Goal: Complete application form: Complete application form

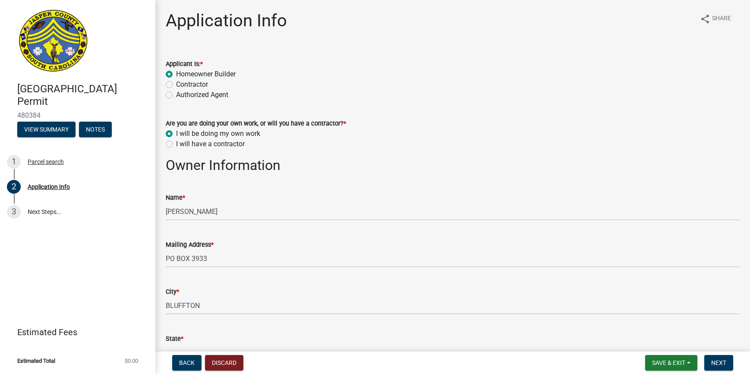
select select "f53fa719-3ff7-48d2-9eb7-3bbc18bb9995"
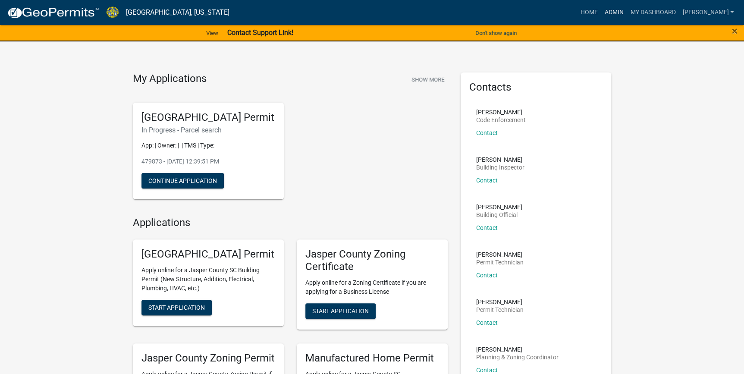
click at [627, 11] on link "Admin" at bounding box center [614, 12] width 26 height 16
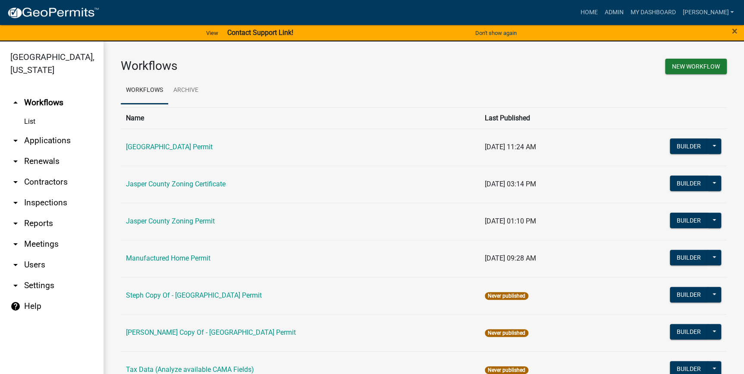
click at [43, 143] on link "arrow_drop_down Applications" at bounding box center [52, 140] width 104 height 21
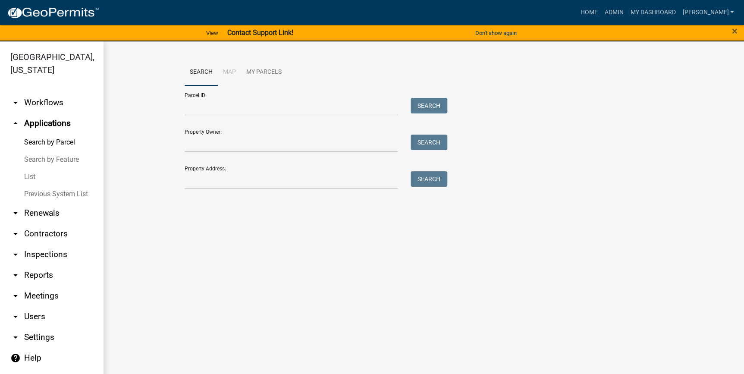
click at [30, 178] on link "List" at bounding box center [52, 176] width 104 height 17
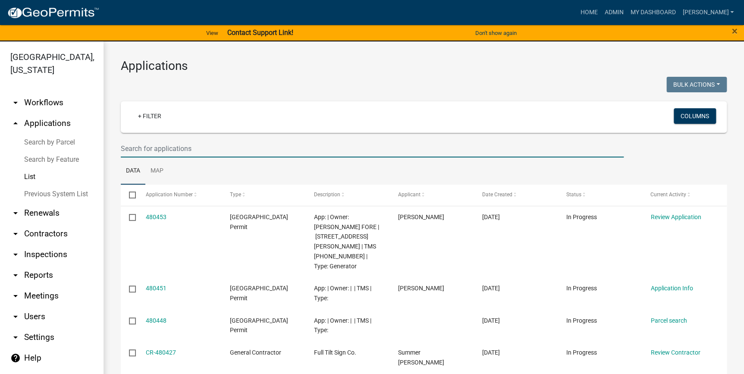
click at [181, 144] on input "text" at bounding box center [372, 149] width 503 height 18
click at [149, 142] on input "text" at bounding box center [372, 149] width 503 height 18
paste input "029-26-00-014"
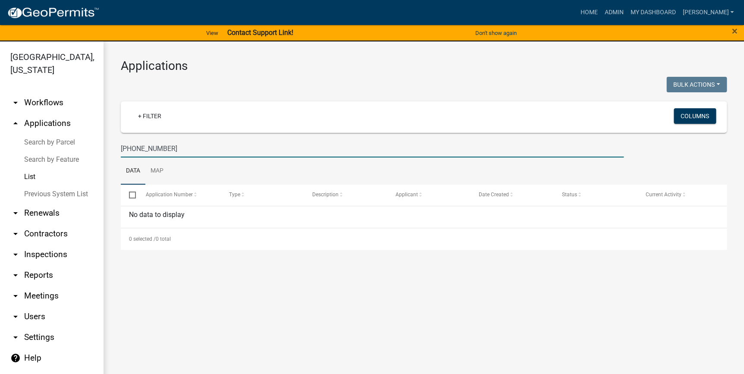
drag, startPoint x: 211, startPoint y: 147, endPoint x: 87, endPoint y: 148, distance: 123.4
click at [87, 148] on div "Jasper County, South Carolina arrow_drop_down Workflows List arrow_drop_up Appl…" at bounding box center [372, 212] width 744 height 343
paste input "5"
type input "029-26-00-015"
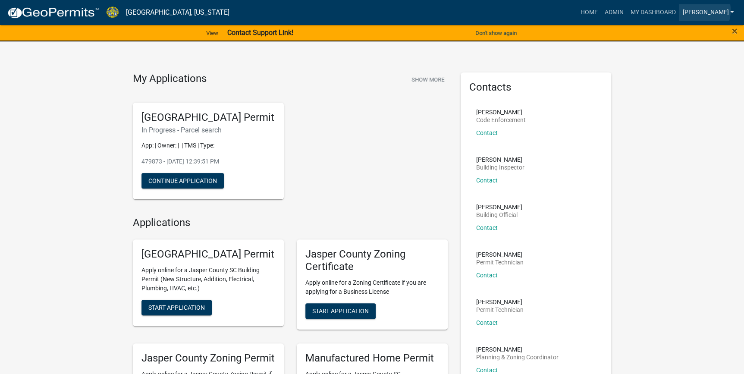
click at [721, 10] on link "[PERSON_NAME]" at bounding box center [708, 12] width 58 height 16
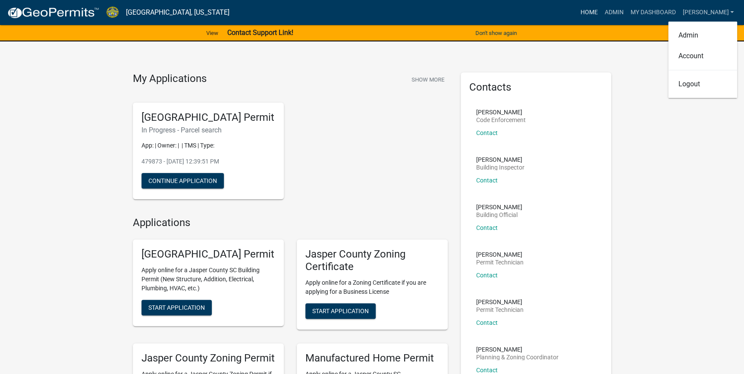
click at [601, 11] on link "Home" at bounding box center [589, 12] width 24 height 16
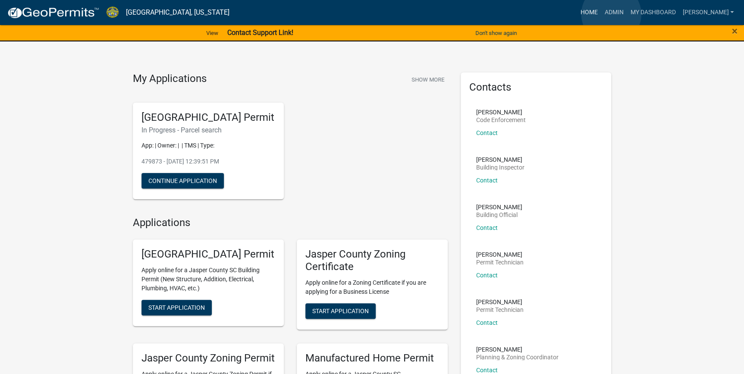
click at [601, 14] on link "Home" at bounding box center [589, 12] width 24 height 16
click at [627, 14] on link "Admin" at bounding box center [614, 12] width 26 height 16
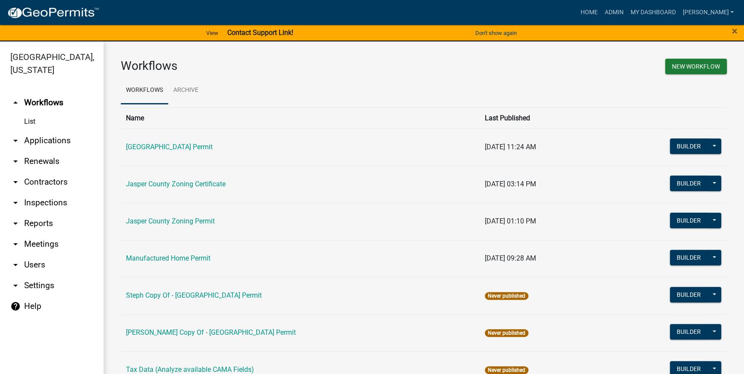
click at [53, 136] on link "arrow_drop_down Applications" at bounding box center [52, 140] width 104 height 21
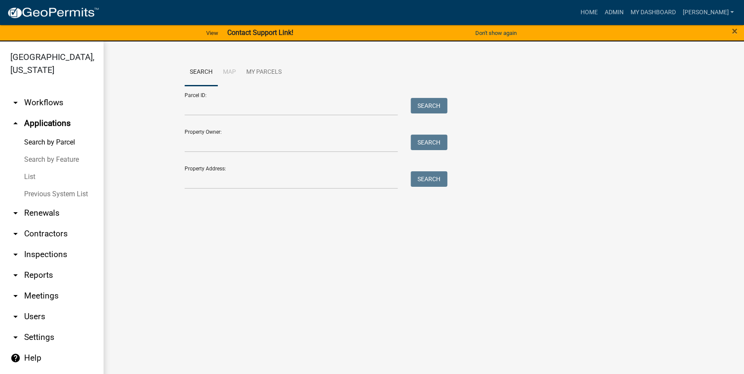
click at [25, 178] on link "List" at bounding box center [52, 176] width 104 height 17
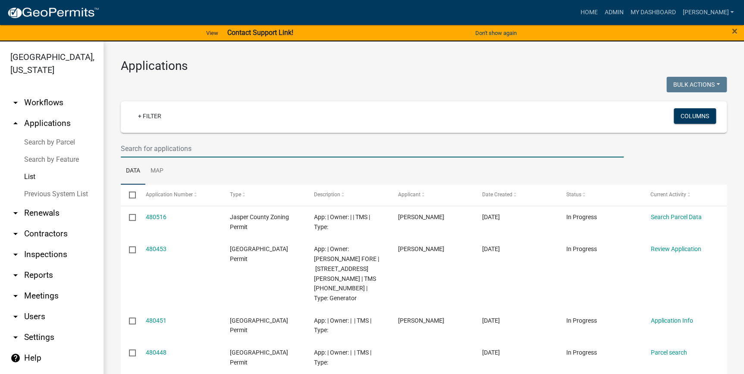
click at [145, 147] on input "text" at bounding box center [372, 149] width 503 height 18
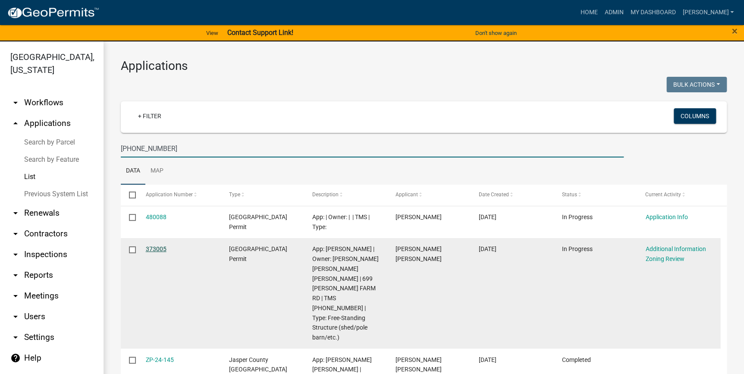
type input "[PHONE_NUMBER]"
click at [160, 249] on link "373005" at bounding box center [156, 248] width 21 height 7
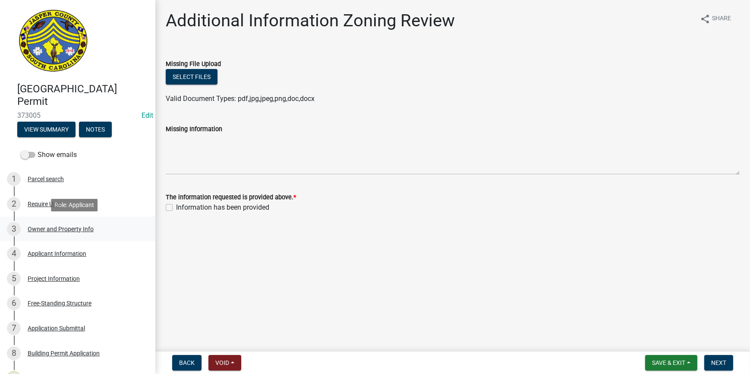
click at [47, 230] on div "Owner and Property Info" at bounding box center [61, 229] width 66 height 6
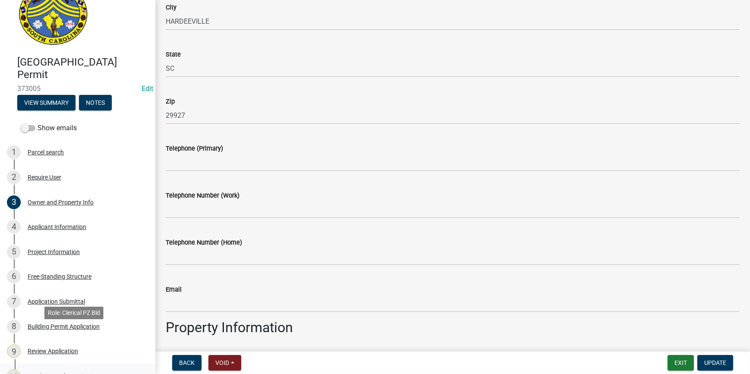
scroll to position [78, 0]
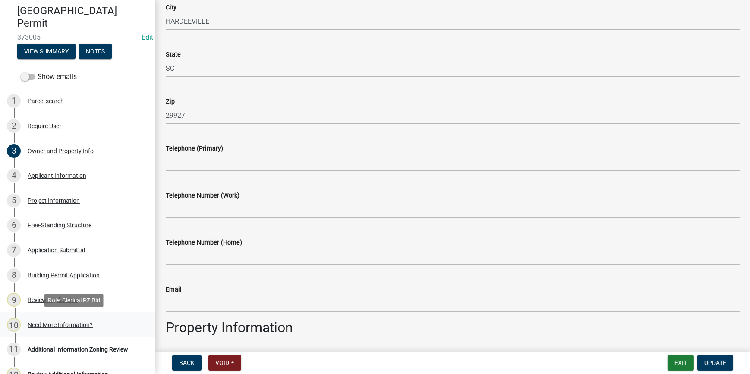
click at [51, 323] on div "Need More Information?" at bounding box center [60, 325] width 65 height 6
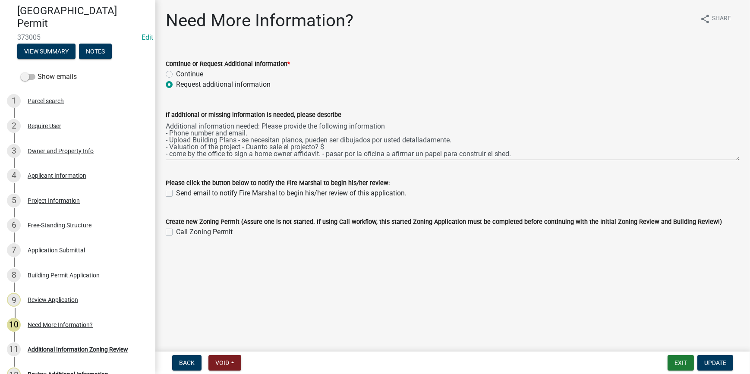
scroll to position [7, 0]
click at [58, 148] on div "Owner and Property Info" at bounding box center [61, 151] width 66 height 6
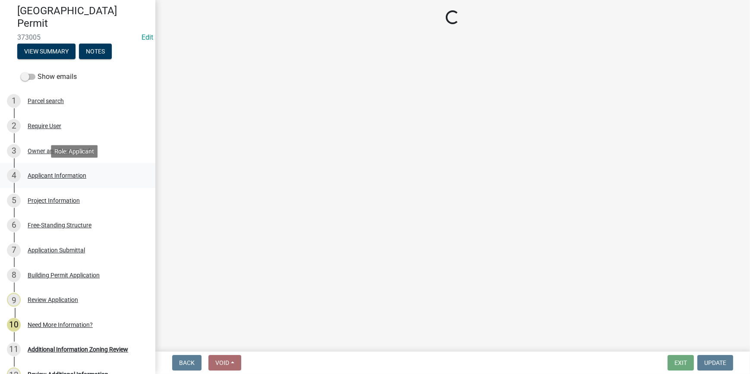
click at [66, 177] on div "Applicant Information" at bounding box center [57, 176] width 59 height 6
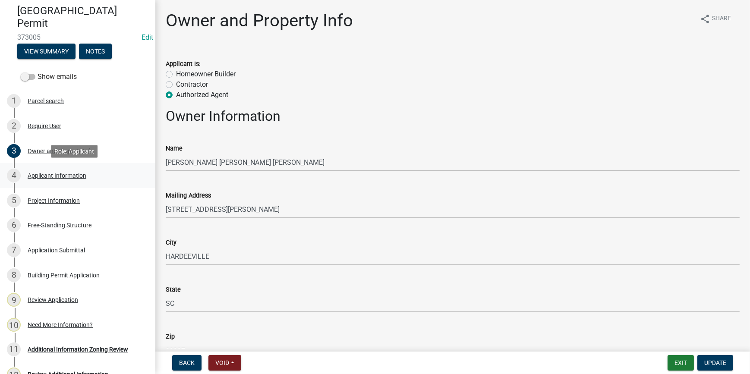
click at [65, 173] on div "Applicant Information" at bounding box center [57, 176] width 59 height 6
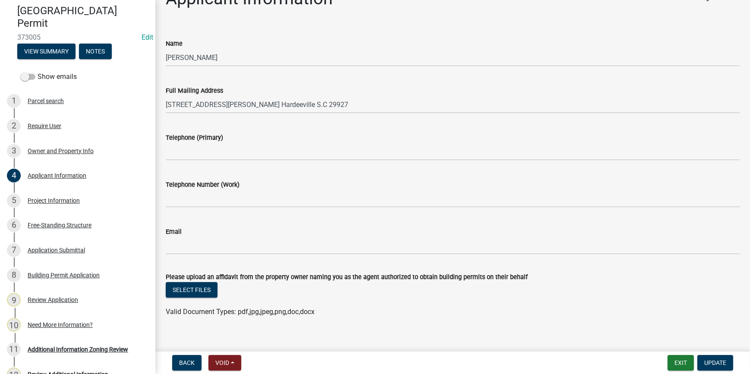
scroll to position [32, 0]
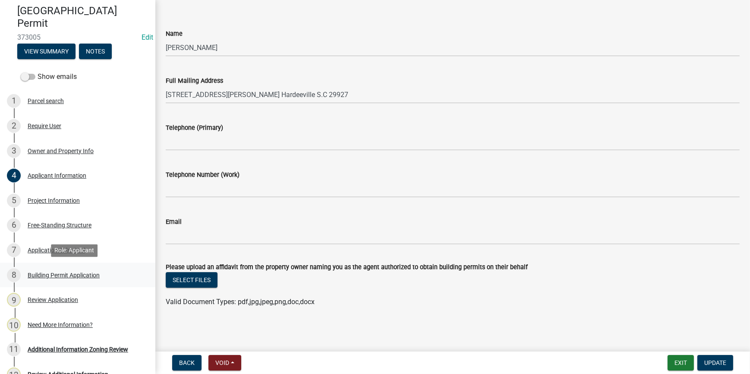
click at [60, 276] on div "Building Permit Application" at bounding box center [64, 275] width 72 height 6
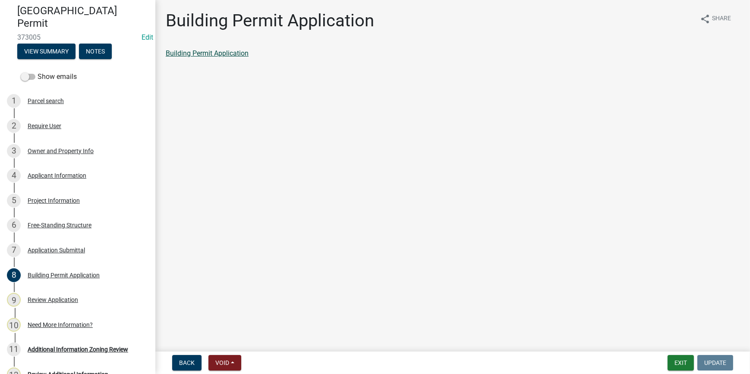
click at [191, 54] on link "Building Permit Application" at bounding box center [207, 53] width 83 height 8
click at [53, 298] on div "Review Application" at bounding box center [53, 300] width 50 height 6
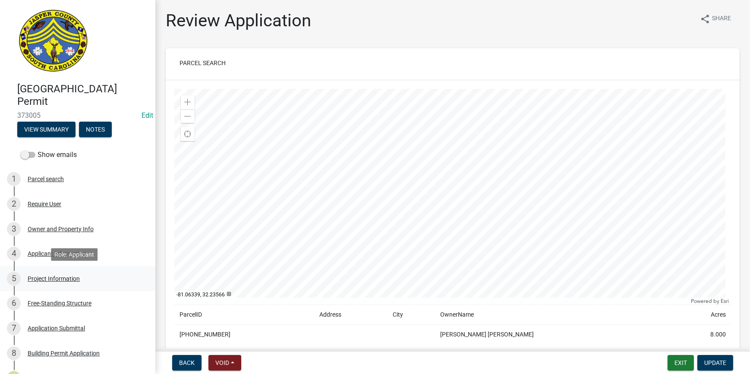
click at [59, 279] on div "Project Information" at bounding box center [54, 279] width 52 height 6
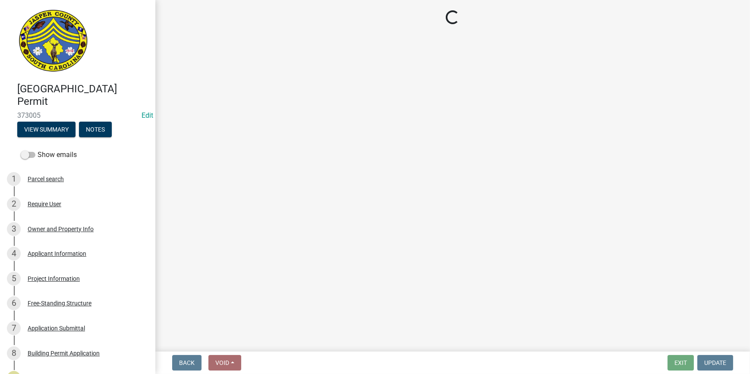
select select "f53fa719-3ff7-48d2-9eb7-3bbc18bb9995"
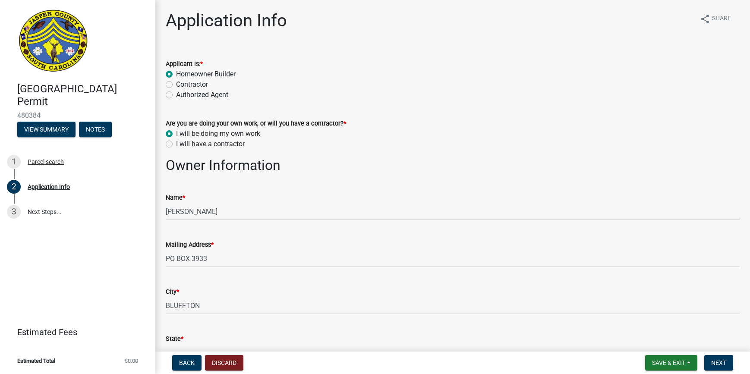
select select "f53fa719-3ff7-48d2-9eb7-3bbc18bb9995"
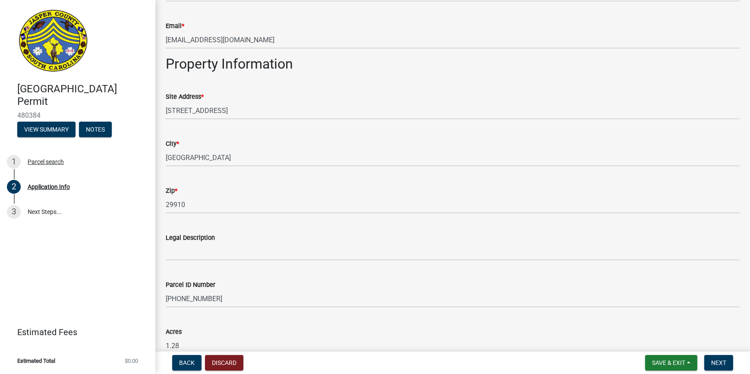
scroll to position [549, 0]
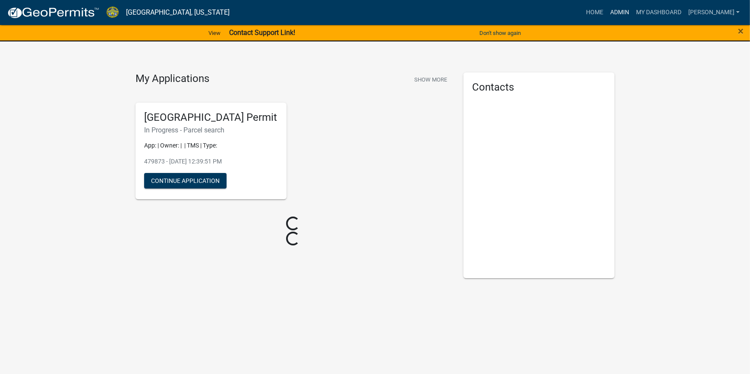
click at [632, 13] on link "Admin" at bounding box center [620, 12] width 26 height 16
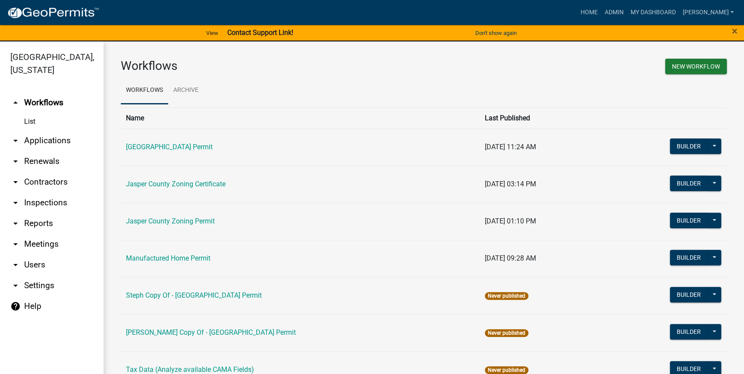
click at [50, 141] on link "arrow_drop_down Applications" at bounding box center [52, 140] width 104 height 21
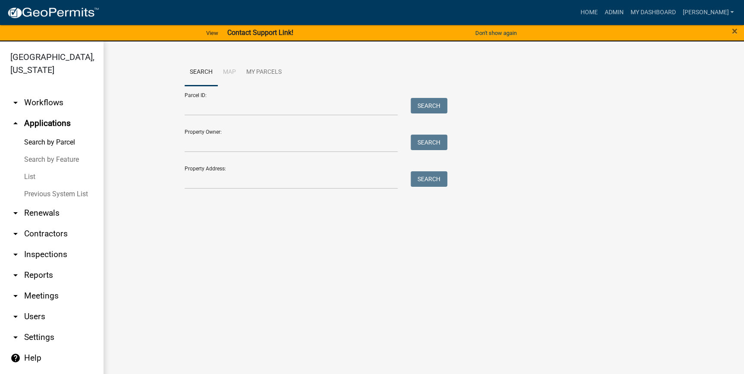
click at [26, 176] on link "List" at bounding box center [52, 176] width 104 height 17
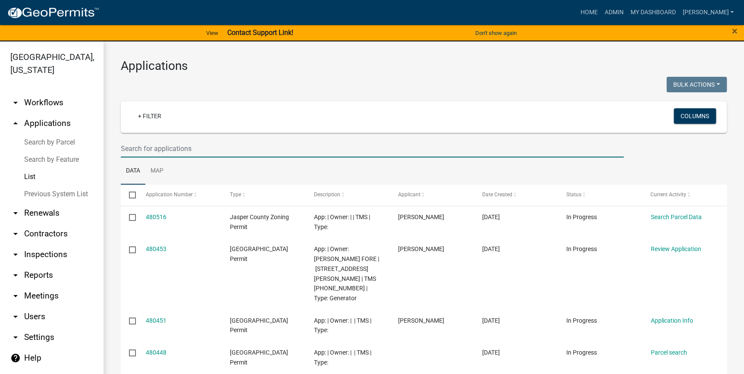
click at [146, 151] on input "text" at bounding box center [372, 149] width 503 height 18
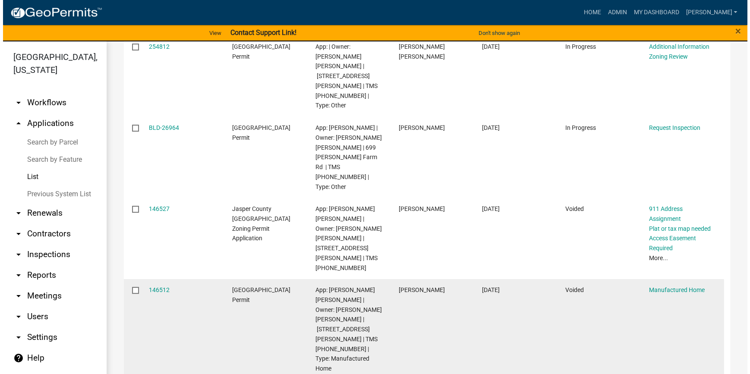
scroll to position [157, 0]
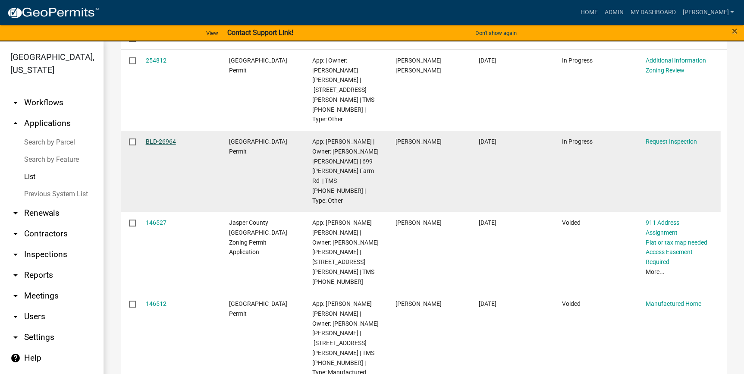
type input "699 Elaine farm"
click at [164, 138] on link "BLD-26964" at bounding box center [161, 141] width 30 height 7
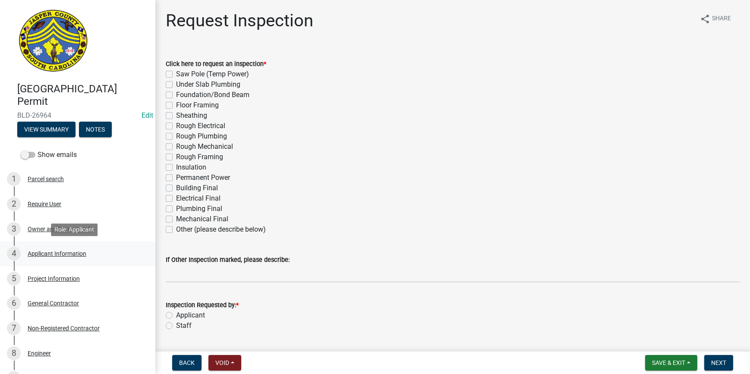
click at [67, 253] on div "Applicant Information" at bounding box center [57, 254] width 59 height 6
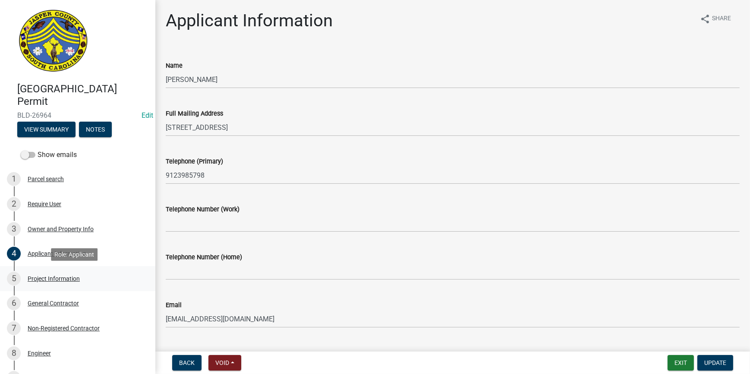
click at [52, 279] on div "Project Information" at bounding box center [54, 279] width 52 height 6
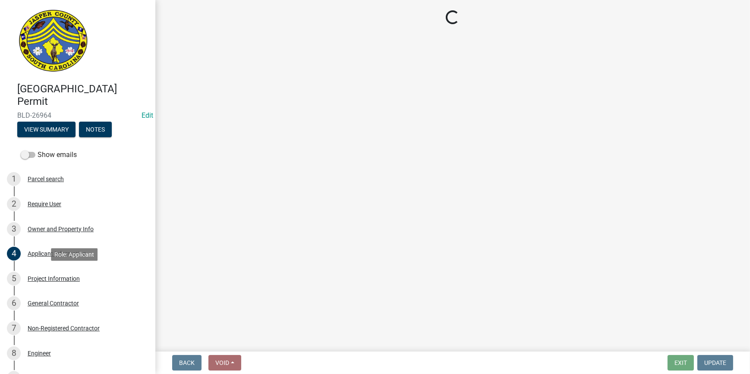
select select "4cec548b-bad1-4b5b-bbbb-db45c386cb4e"
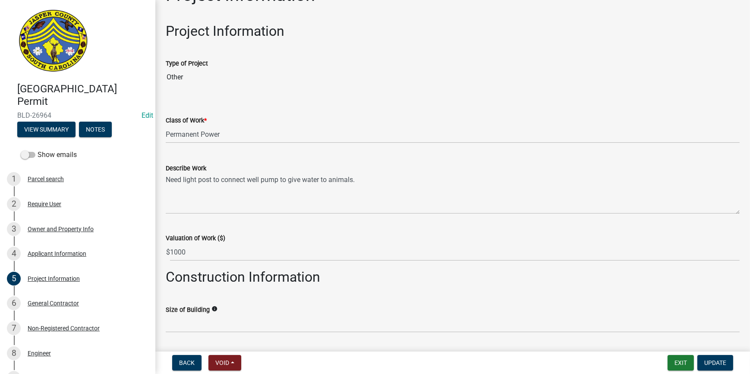
scroll to position [39, 0]
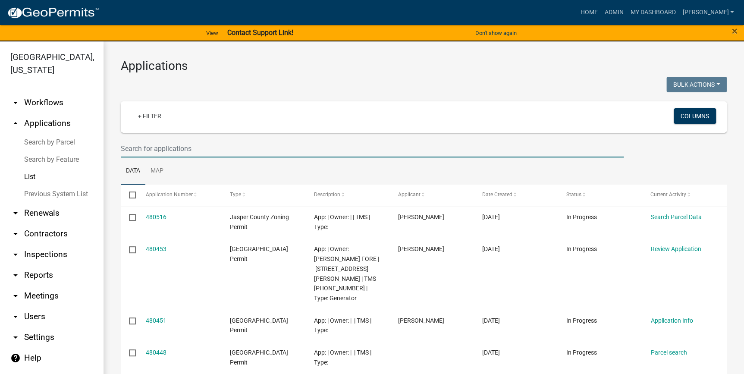
click at [165, 153] on input "text" at bounding box center [372, 149] width 503 height 18
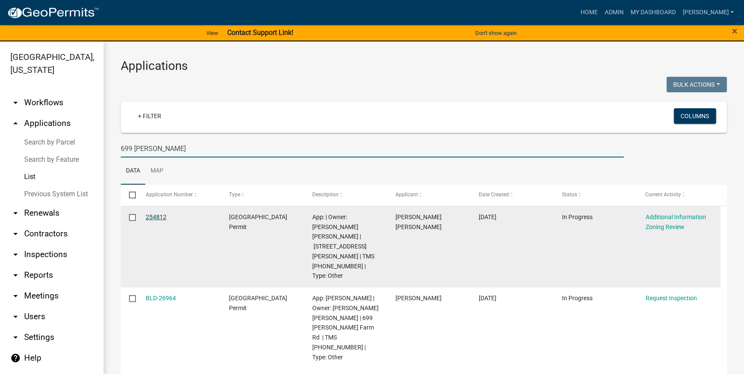
type input "699 elaine"
click at [157, 220] on link "254812" at bounding box center [156, 217] width 21 height 7
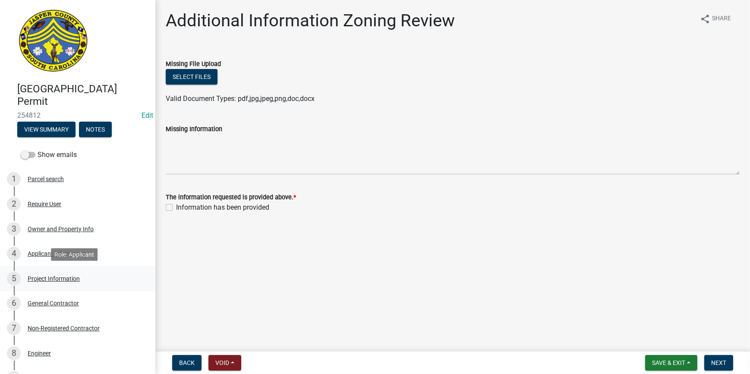
click at [58, 280] on div "Project Information" at bounding box center [54, 279] width 52 height 6
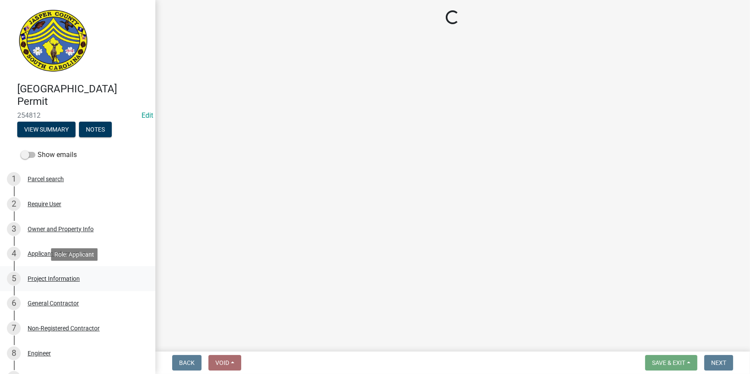
select select "6570ce79-212e-4c42-b64f-f74b85e12671"
select select "ae8abcab-65b5-4c1a-8f7a-22aab3c4270e"
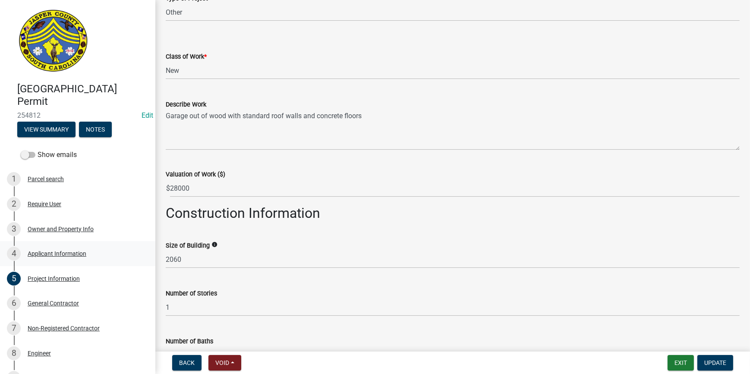
scroll to position [78, 0]
click at [55, 249] on div "4 Applicant Information" at bounding box center [74, 254] width 135 height 14
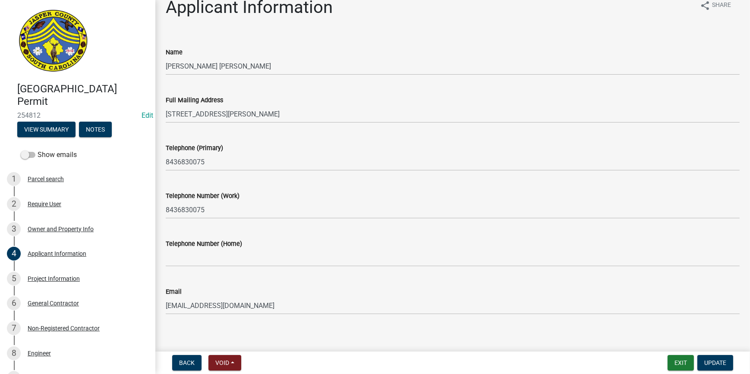
scroll to position [21, 0]
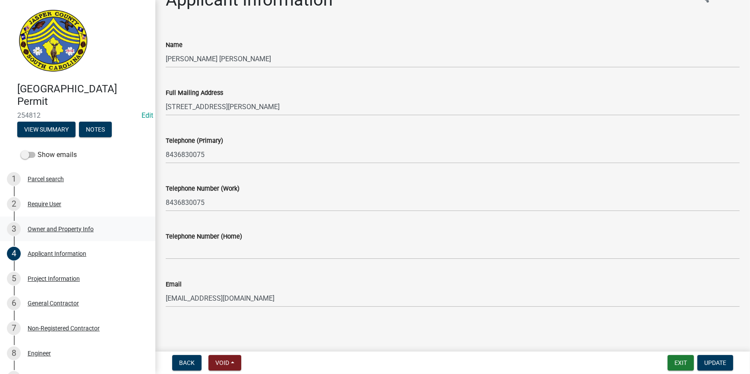
click at [63, 229] on div "Owner and Property Info" at bounding box center [61, 229] width 66 height 6
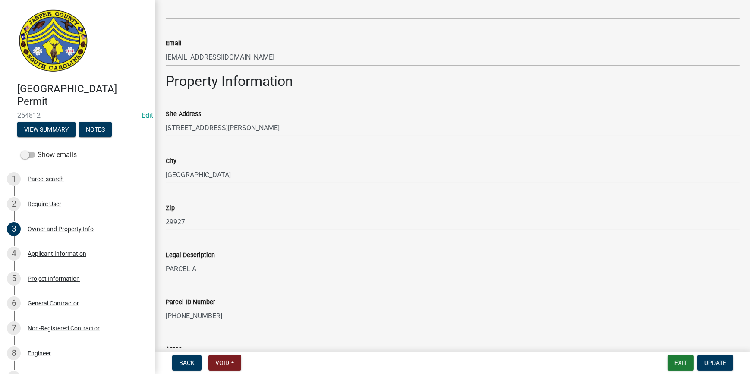
scroll to position [510, 0]
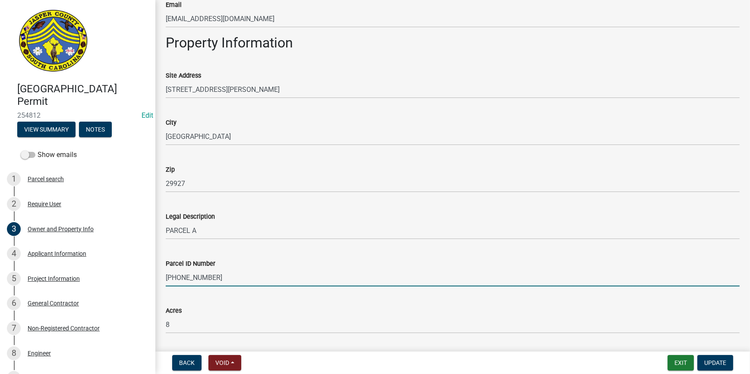
drag, startPoint x: 216, startPoint y: 279, endPoint x: 160, endPoint y: 284, distance: 56.3
click at [160, 284] on div "Parcel ID Number 040-00-02-150" at bounding box center [452, 266] width 587 height 40
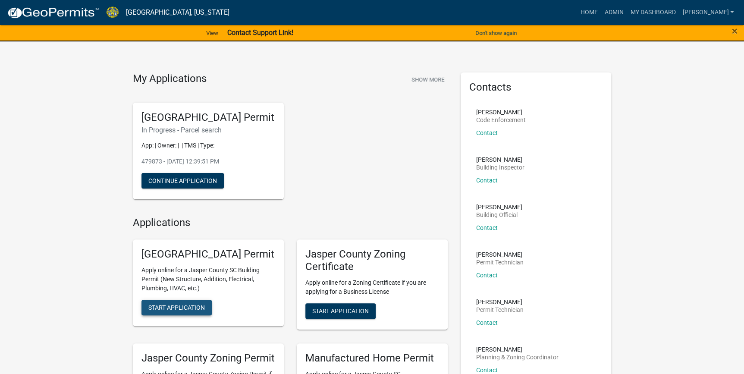
click at [160, 311] on span "Start Application" at bounding box center [176, 307] width 57 height 7
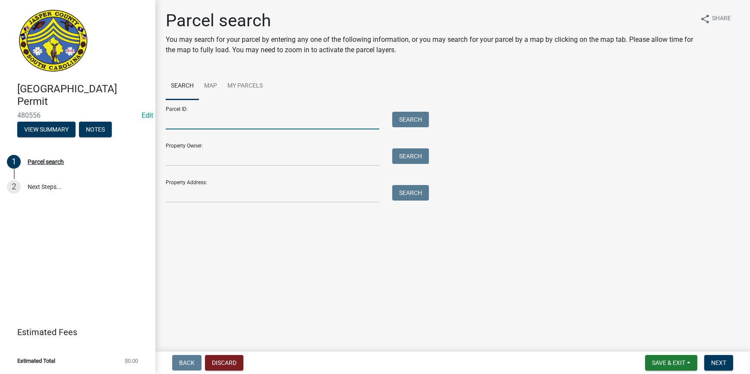
click at [207, 116] on input "Parcel ID:" at bounding box center [273, 121] width 214 height 18
click at [168, 153] on input "Property Owner:" at bounding box center [273, 157] width 214 height 18
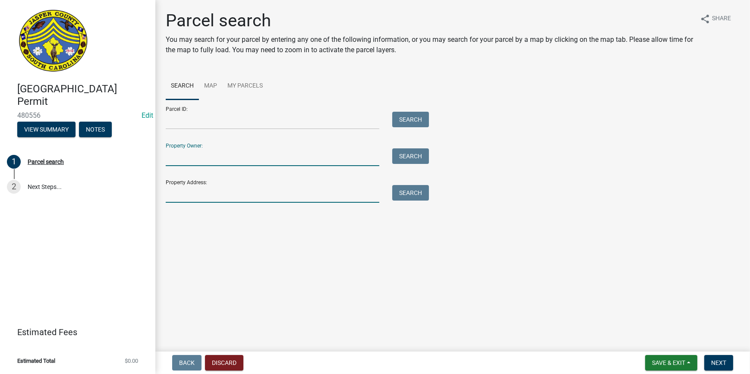
click at [169, 196] on input "Property Address:" at bounding box center [273, 194] width 214 height 18
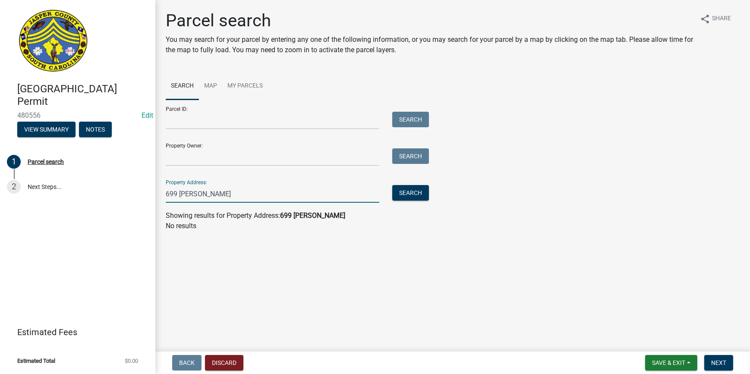
click at [213, 190] on input "699 Elaine" at bounding box center [273, 194] width 214 height 18
type input "6"
click at [191, 192] on input "Property Address:" at bounding box center [273, 194] width 214 height 18
click at [205, 111] on div "Parcel ID: Search" at bounding box center [295, 115] width 259 height 30
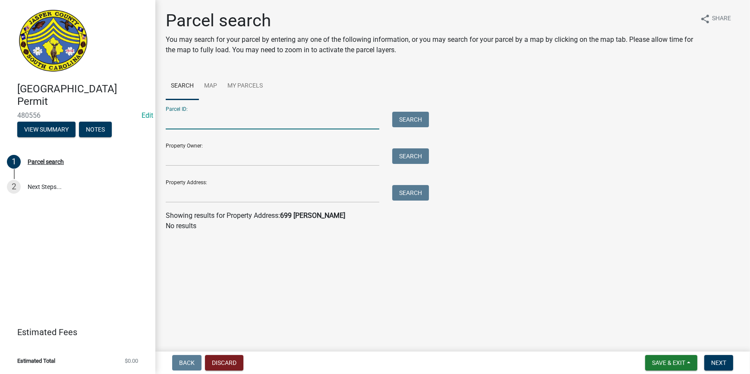
paste input "040-00-02-150"
type input "040-00-02-150"
click at [402, 121] on button "Search" at bounding box center [410, 120] width 37 height 16
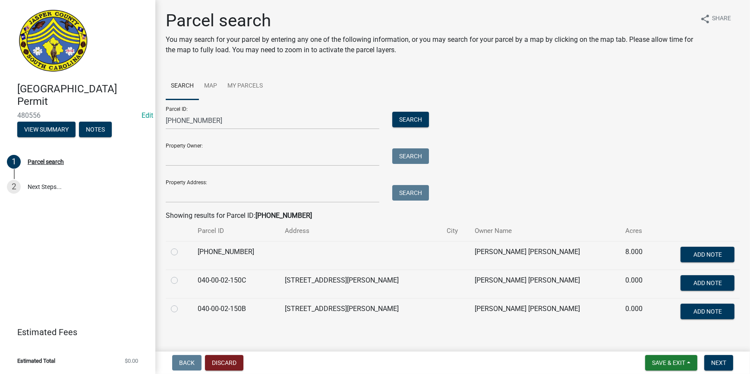
click at [181, 275] on label at bounding box center [181, 275] width 0 height 0
click at [181, 281] on input "radio" at bounding box center [184, 278] width 6 height 6
radio input "true"
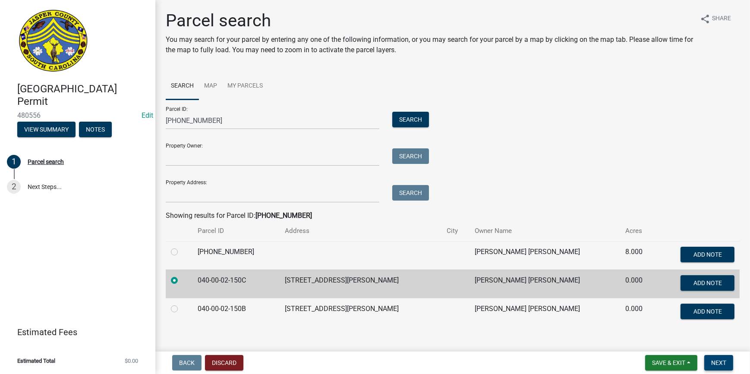
click at [713, 364] on span "Next" at bounding box center [718, 362] width 15 height 7
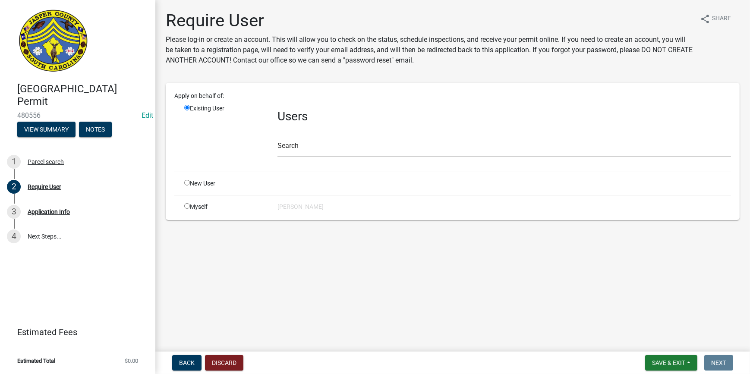
click at [188, 206] on input "radio" at bounding box center [187, 206] width 6 height 6
radio input "true"
radio input "false"
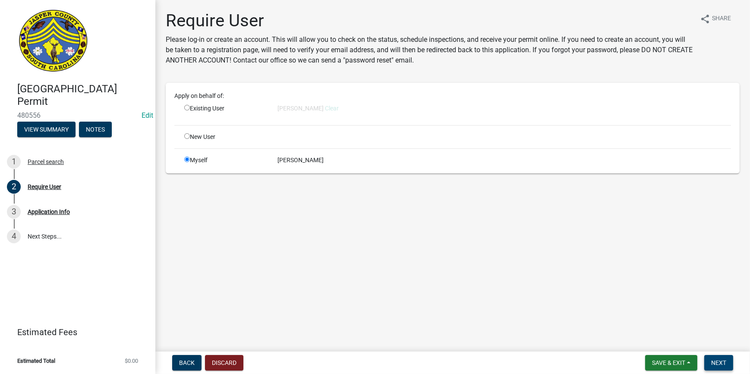
click at [723, 356] on button "Next" at bounding box center [718, 363] width 29 height 16
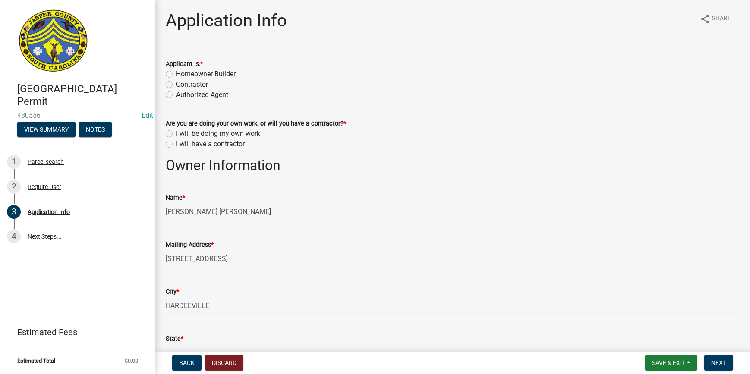
click at [176, 76] on label "Homeowner Builder" at bounding box center [206, 74] width 60 height 10
click at [176, 75] on input "Homeowner Builder" at bounding box center [179, 72] width 6 height 6
radio input "true"
click at [176, 133] on label "I will be doing my own work" at bounding box center [218, 134] width 84 height 10
click at [176, 133] on input "I will be doing my own work" at bounding box center [179, 132] width 6 height 6
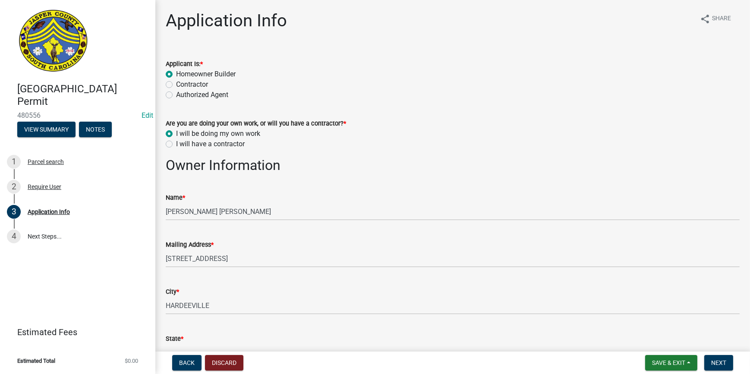
radio input "true"
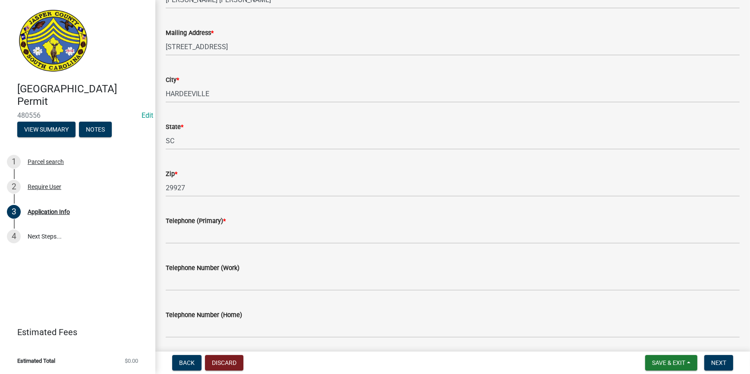
scroll to position [235, 0]
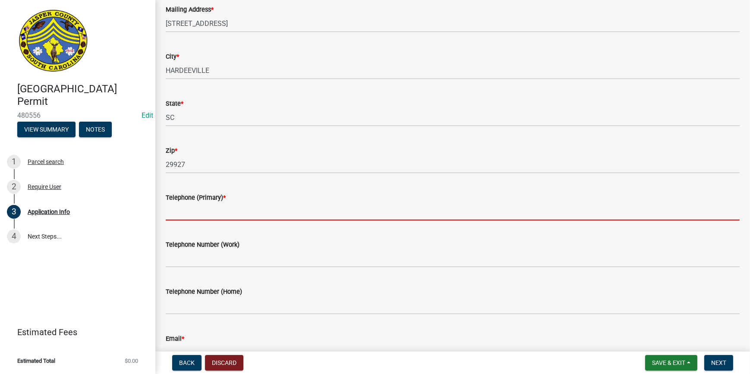
click at [193, 210] on input "Telephone (Primary) *" at bounding box center [453, 212] width 574 height 18
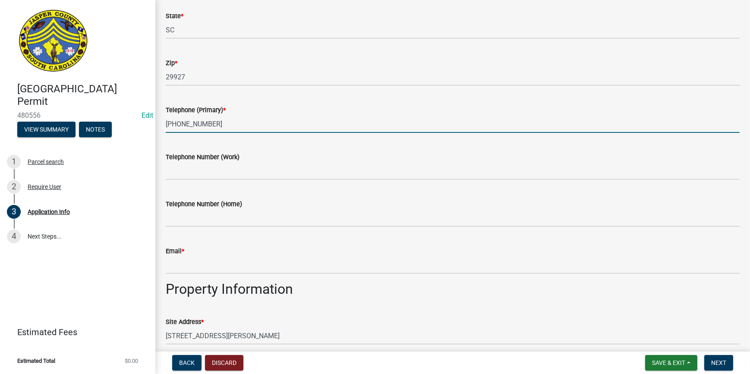
scroll to position [353, 0]
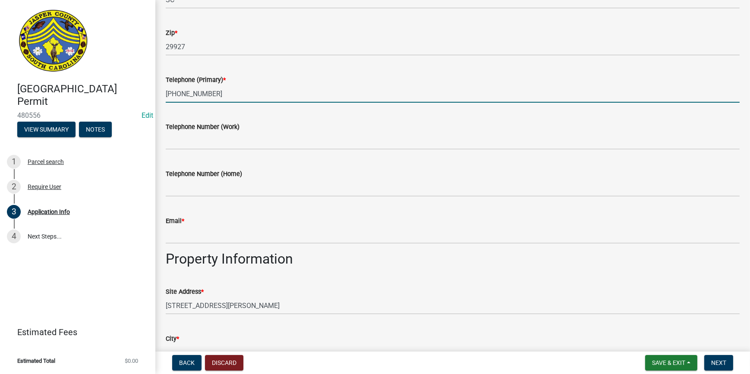
type input "843-783-9146"
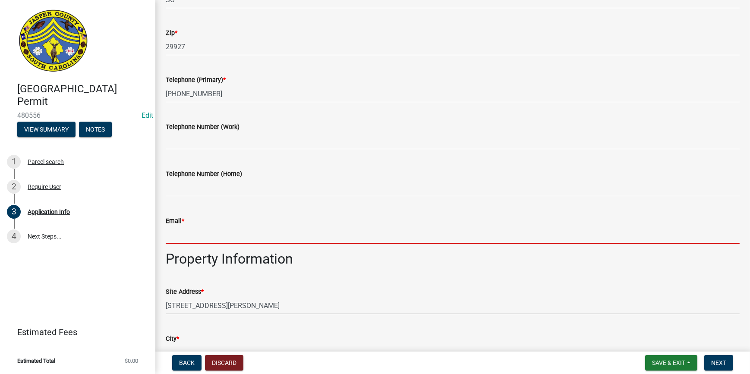
click at [184, 227] on input "Email *" at bounding box center [453, 235] width 574 height 18
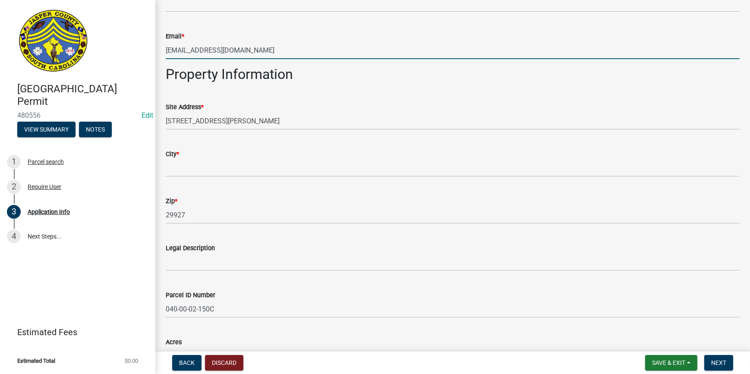
scroll to position [549, 0]
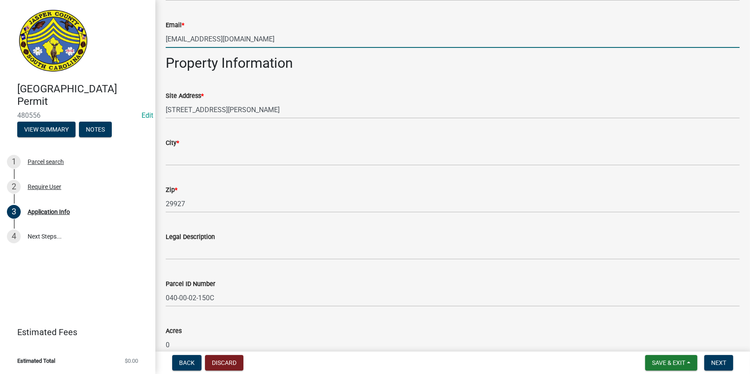
type input "pedronavagarcia159@gmail.com"
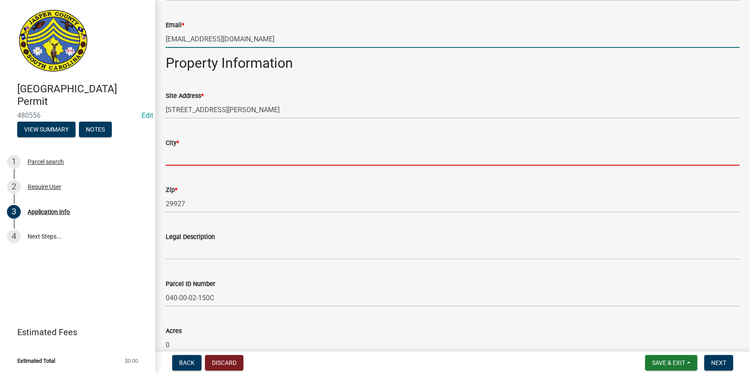
click at [194, 154] on input "City *" at bounding box center [453, 157] width 574 height 18
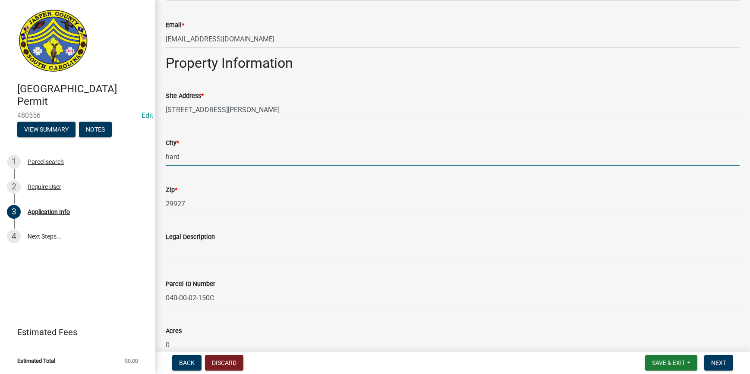
type input "Hardeeville"
type input "11540"
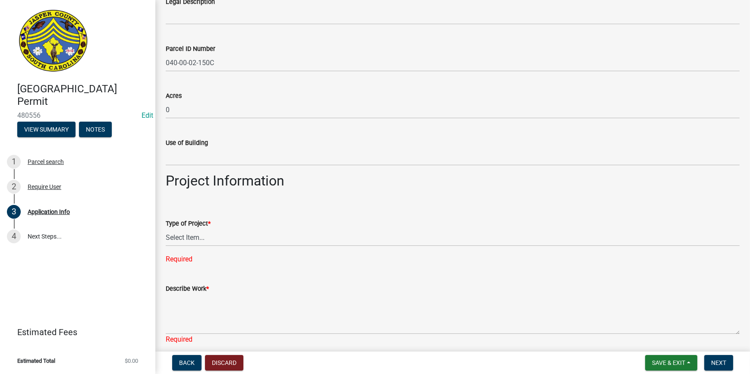
scroll to position [784, 0]
click at [205, 236] on select "Select Item... Construction Trailer/Shipping Container Residential Demolition C…" at bounding box center [453, 237] width 574 height 18
click at [166, 228] on select "Select Item... Construction Trailer/Shipping Container Residential Demolition C…" at bounding box center [453, 237] width 574 height 18
select select "4b7d28f2-ad6d-4146-a007-9cde64d4e27b"
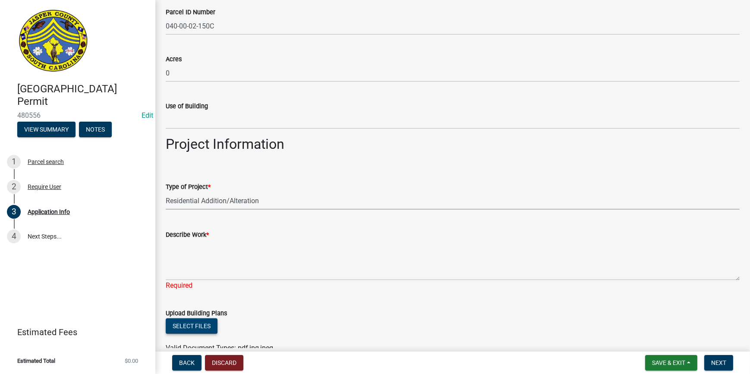
scroll to position [863, 0]
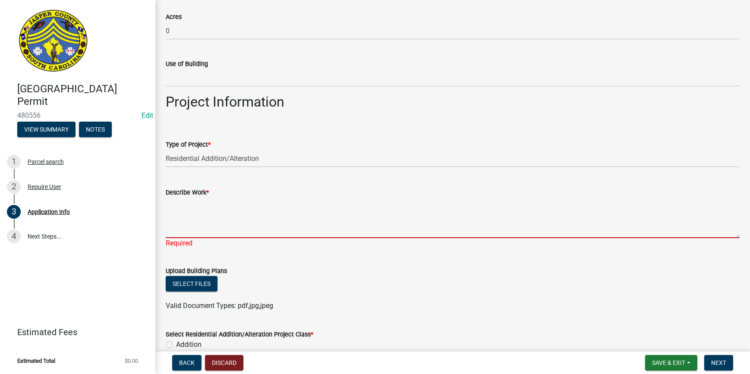
click at [178, 211] on textarea "Describe Work *" at bounding box center [453, 218] width 574 height 41
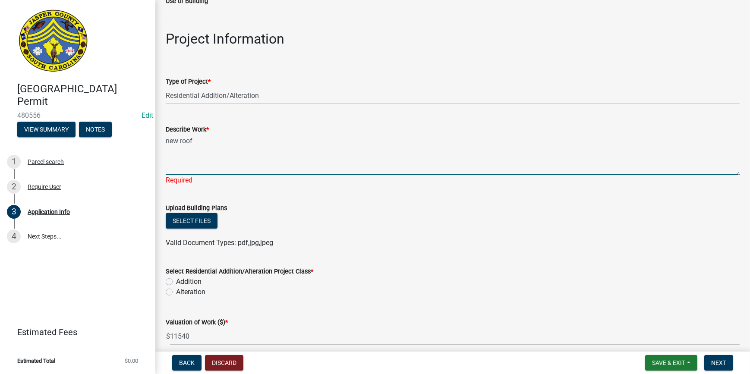
scroll to position [941, 0]
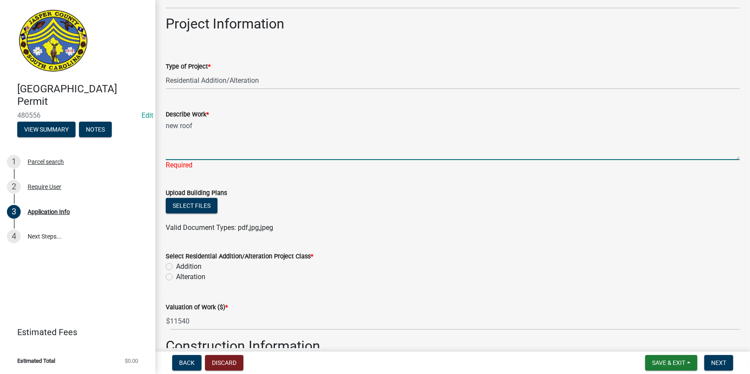
click at [200, 158] on textarea "new roof" at bounding box center [453, 140] width 574 height 41
type textarea "new roof"
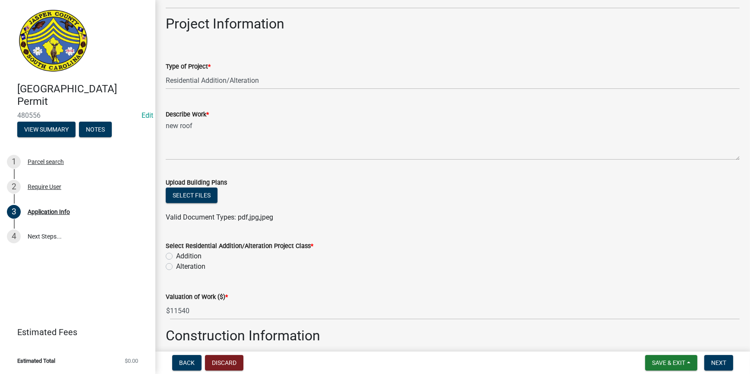
click at [233, 240] on form "Select Residential Addition/Alteration Project Class * Addition Alteration" at bounding box center [453, 250] width 574 height 41
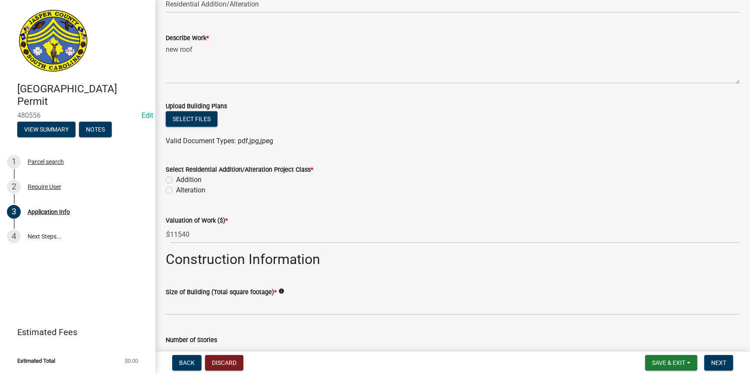
scroll to position [1020, 0]
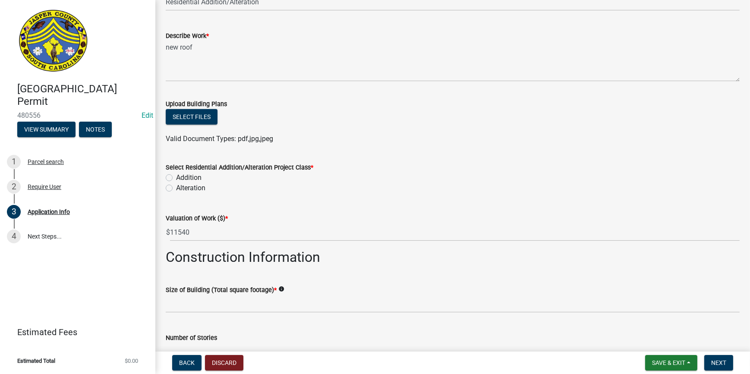
click at [173, 186] on div "Alteration" at bounding box center [453, 188] width 574 height 10
click at [176, 184] on label "Alteration" at bounding box center [190, 188] width 29 height 10
click at [176, 184] on input "Alteration" at bounding box center [179, 186] width 6 height 6
radio input "true"
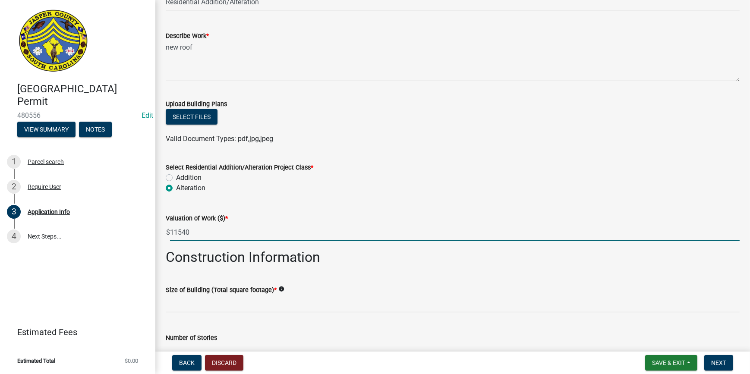
click at [206, 231] on input "11540" at bounding box center [455, 232] width 570 height 18
type input "1"
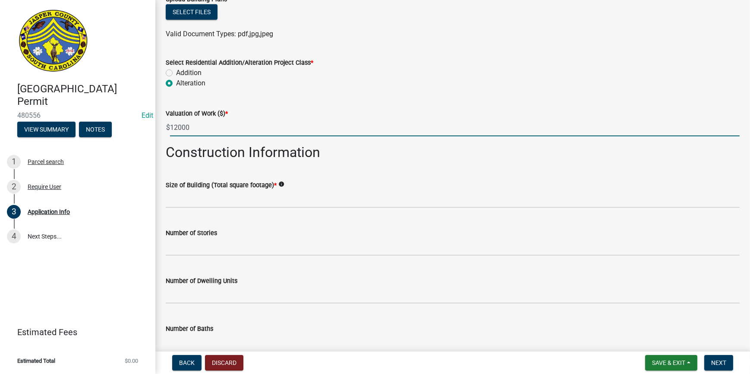
scroll to position [1059, 0]
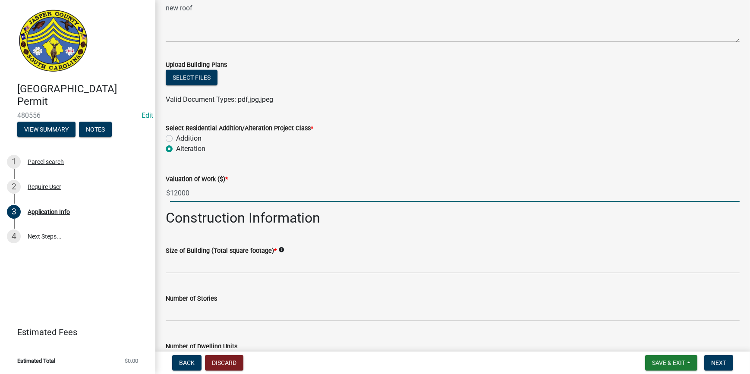
click at [206, 191] on input "12000" at bounding box center [455, 193] width 570 height 18
type input "1"
type input "3000"
click at [326, 274] on wm-data-entity-input "Size of Building (Total square footage) * info" at bounding box center [453, 257] width 574 height 48
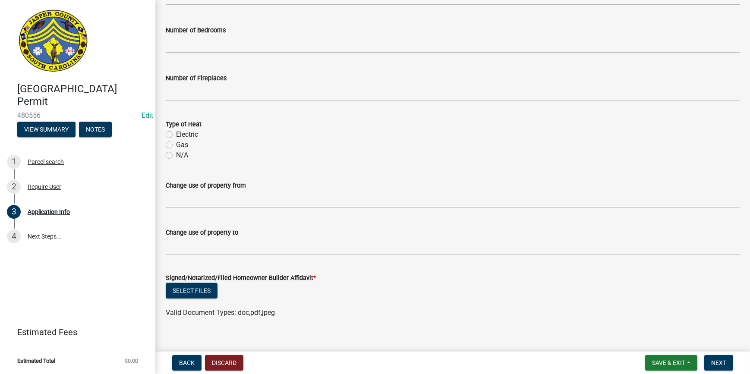
scroll to position [1481, 0]
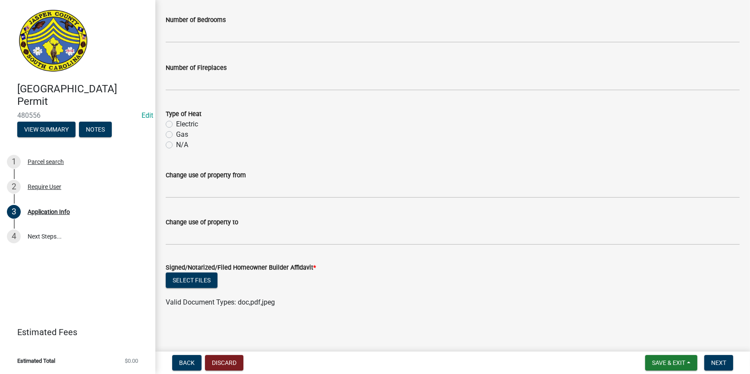
click at [176, 142] on label "N/A" at bounding box center [182, 145] width 12 height 10
click at [176, 142] on input "N/A" at bounding box center [179, 143] width 6 height 6
radio input "true"
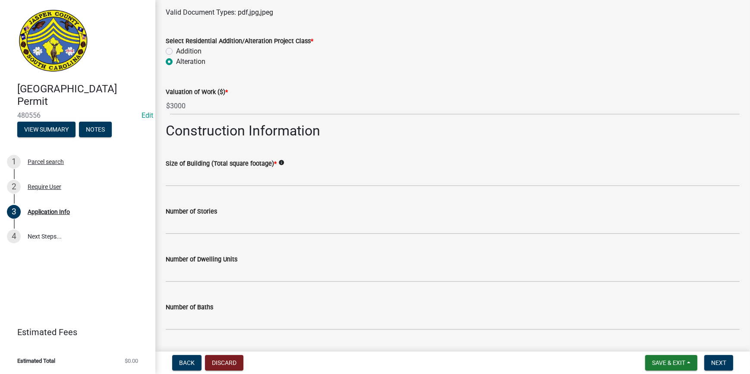
scroll to position [1128, 0]
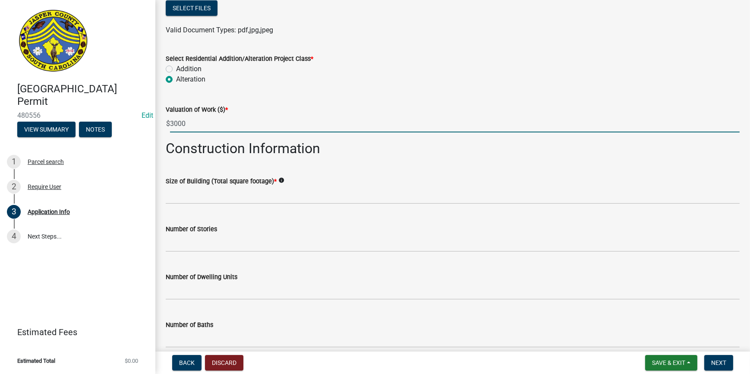
click at [172, 122] on input "3000" at bounding box center [455, 124] width 570 height 18
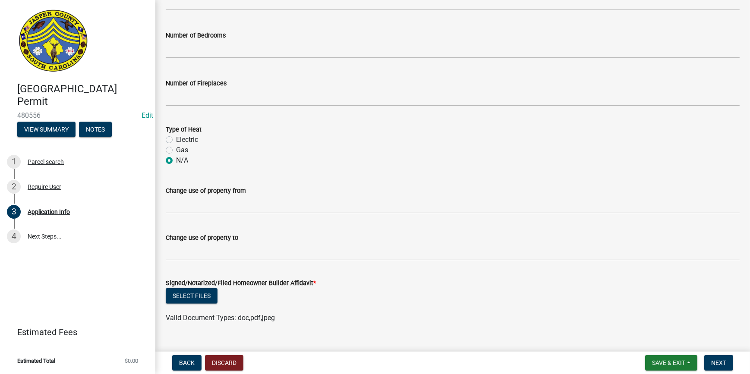
scroll to position [1481, 0]
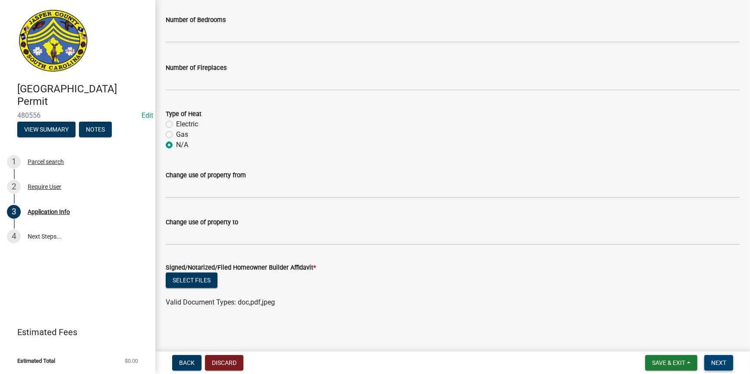
type input "5000"
click at [719, 363] on span "Next" at bounding box center [718, 362] width 15 height 7
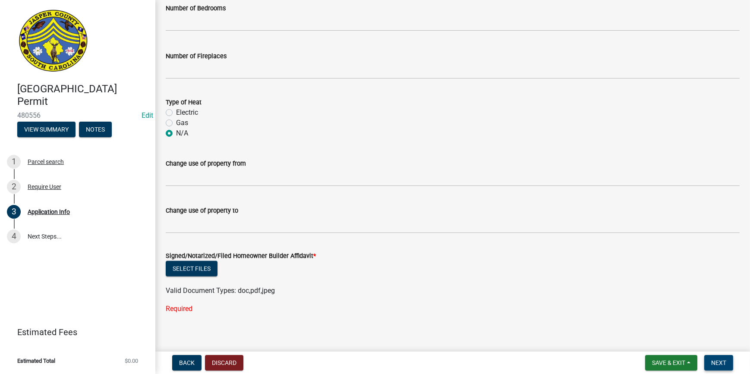
scroll to position [1516, 0]
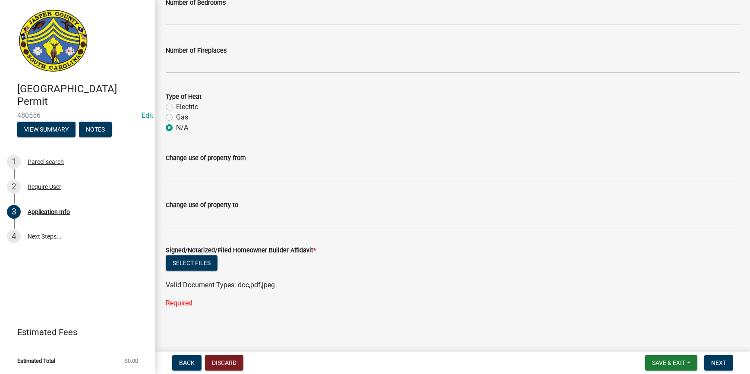
click at [188, 301] on div "Required" at bounding box center [453, 303] width 574 height 10
click at [188, 256] on button "Select files" at bounding box center [192, 263] width 52 height 16
click at [198, 253] on label "Signed/Notarized/Filed Homeowner Builder Affidavit *" at bounding box center [241, 251] width 150 height 6
click at [195, 260] on button "Select files" at bounding box center [192, 263] width 52 height 16
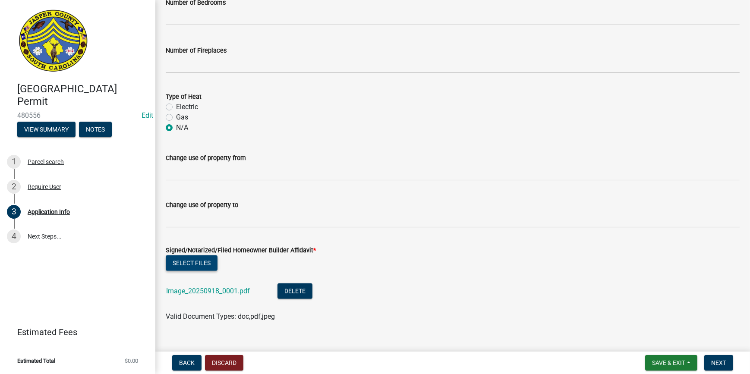
scroll to position [1530, 0]
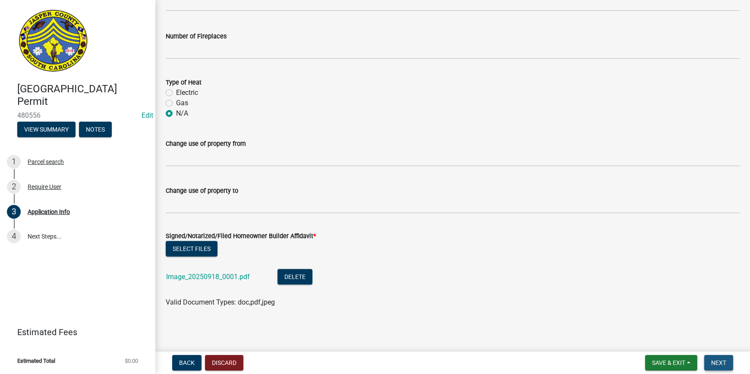
click at [714, 359] on button "Next" at bounding box center [718, 363] width 29 height 16
click at [714, 360] on span "Next" at bounding box center [718, 362] width 15 height 7
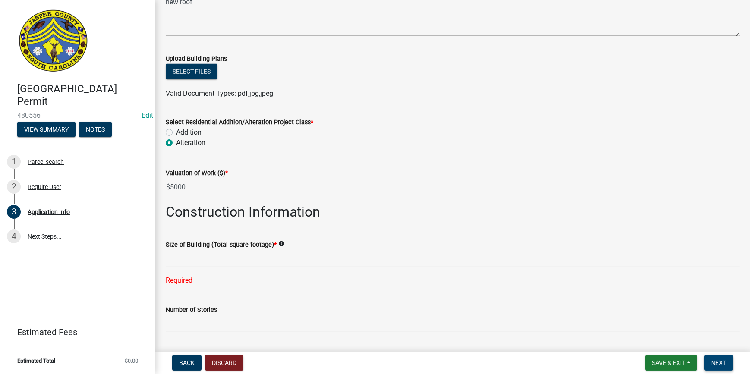
scroll to position [1059, 0]
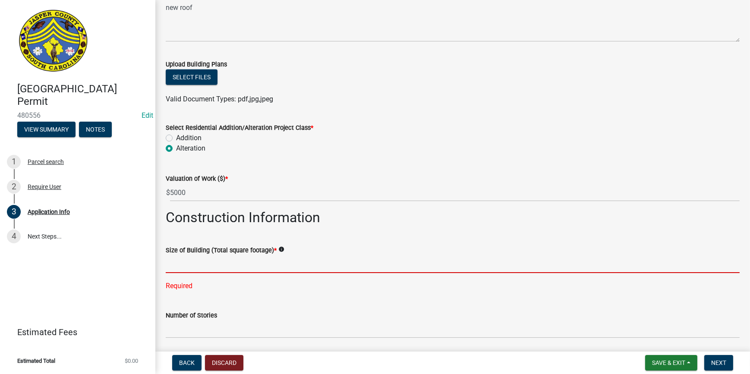
click at [207, 263] on input "text" at bounding box center [453, 264] width 574 height 18
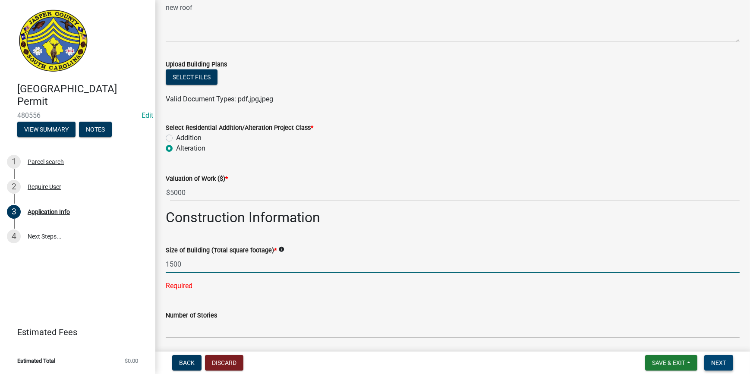
type input "1500"
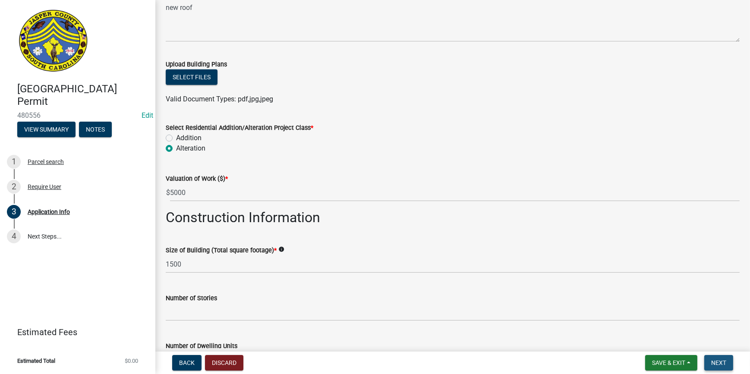
click at [722, 366] on span "Next" at bounding box center [718, 362] width 15 height 7
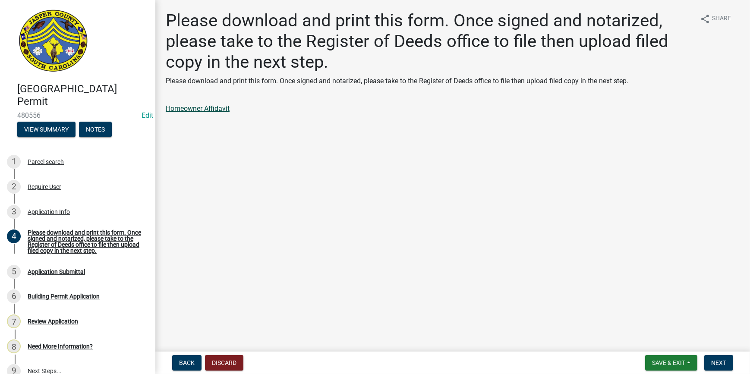
click at [215, 109] on link "Homeowner Affidavit" at bounding box center [198, 108] width 64 height 8
click at [53, 212] on div "Application Info" at bounding box center [49, 212] width 42 height 6
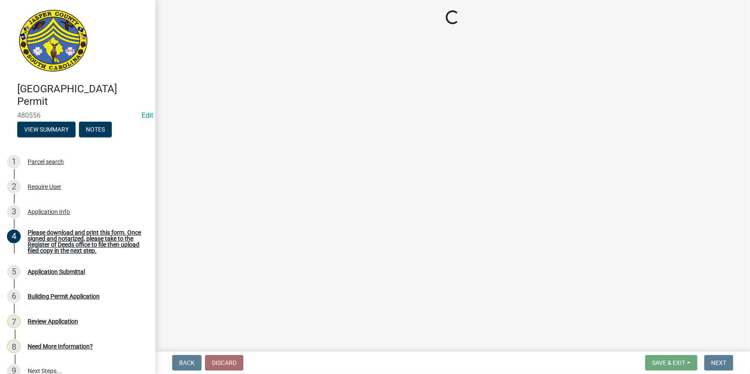
select select "4b7d28f2-ad6d-4146-a007-9cde64d4e27b"
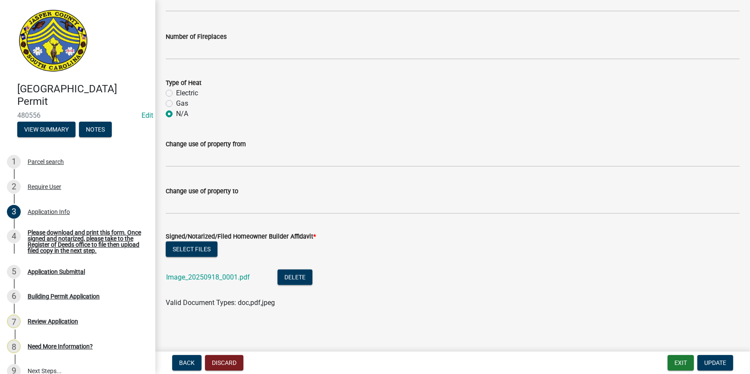
scroll to position [1593, 0]
click at [203, 276] on link "Image_20250918_0001.pdf" at bounding box center [208, 277] width 84 height 8
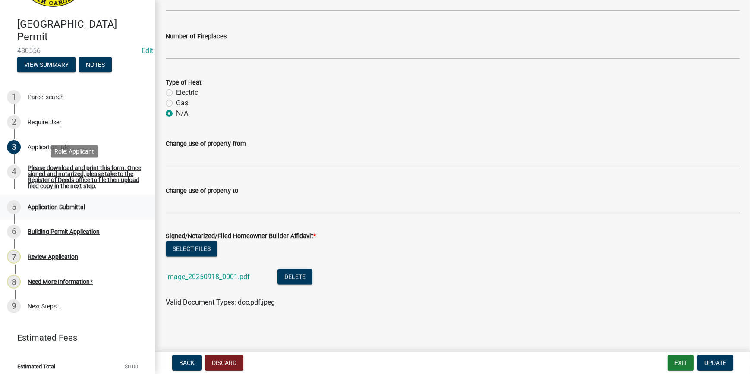
scroll to position [70, 0]
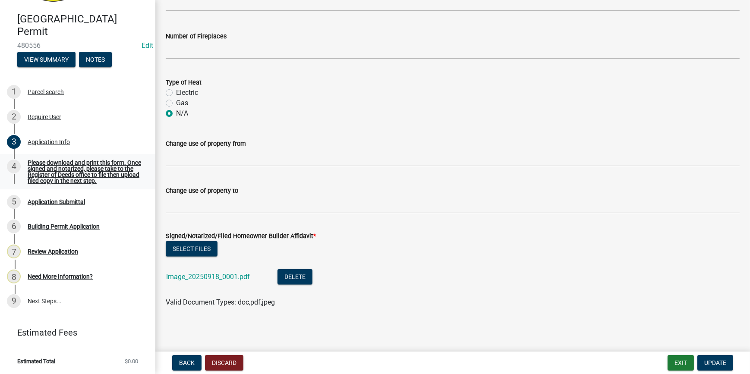
click at [96, 178] on div "Please download and print this form. Once signed and notarized, please take to …" at bounding box center [85, 172] width 114 height 24
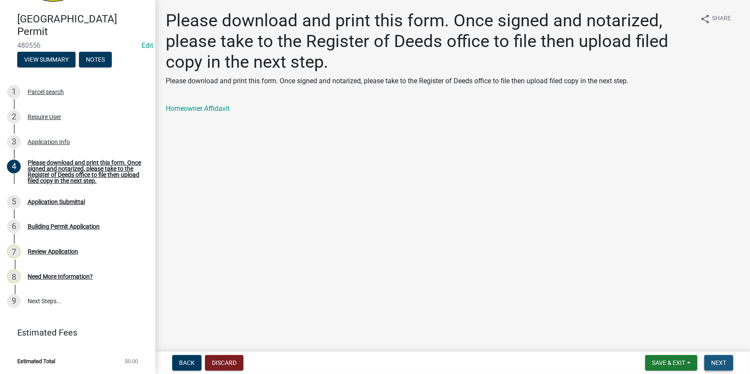
click at [716, 361] on span "Next" at bounding box center [718, 362] width 15 height 7
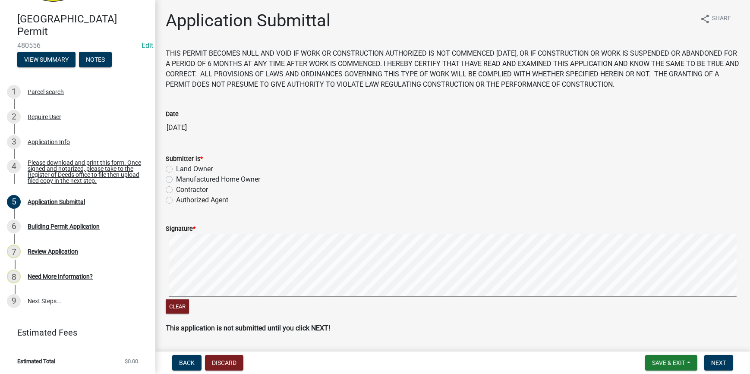
click at [176, 179] on label "Manufactured Home Owner" at bounding box center [218, 179] width 84 height 10
click at [176, 179] on input "Manufactured Home Owner" at bounding box center [179, 177] width 6 height 6
radio input "true"
click at [250, 297] on signature-pad at bounding box center [453, 267] width 574 height 66
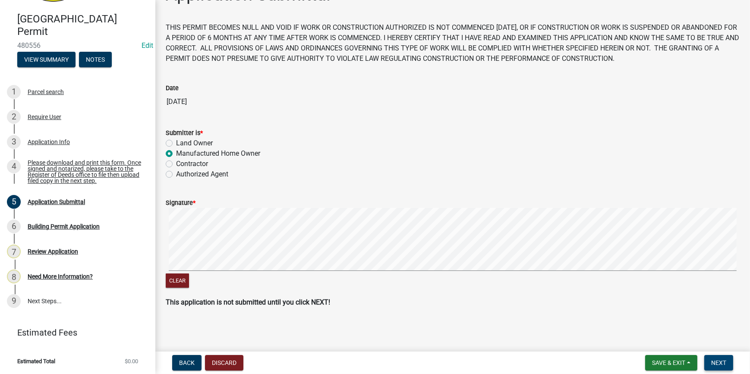
click at [723, 362] on span "Next" at bounding box center [718, 362] width 15 height 7
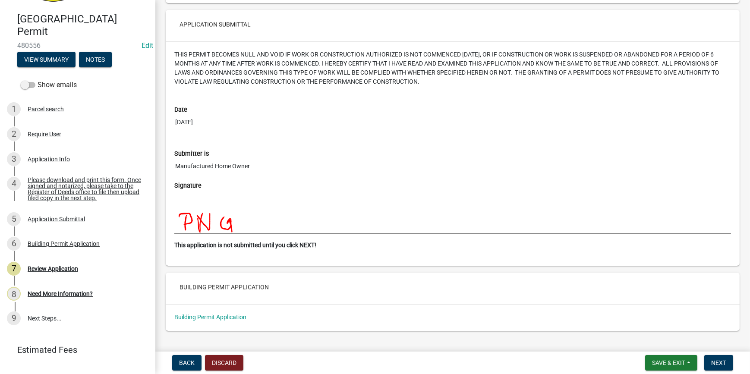
scroll to position [2036, 0]
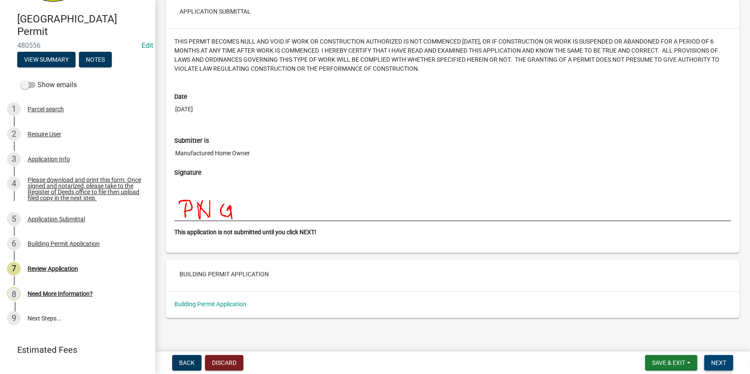
click at [715, 364] on span "Next" at bounding box center [718, 362] width 15 height 7
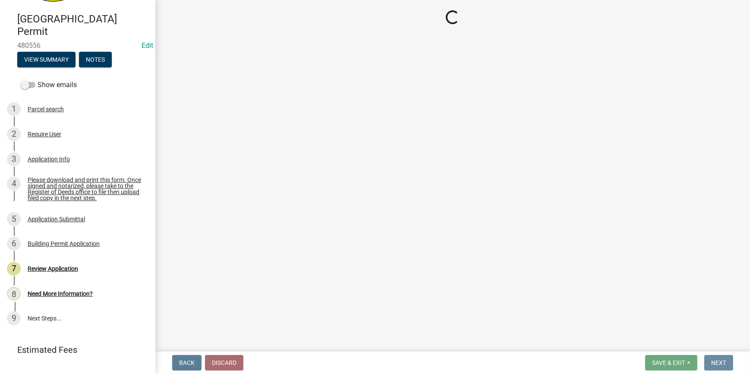
scroll to position [0, 0]
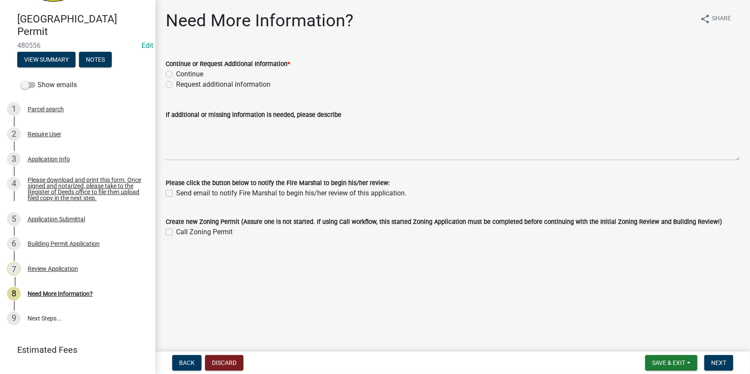
click at [176, 73] on label "Continue" at bounding box center [189, 74] width 27 height 10
click at [176, 73] on input "Continue" at bounding box center [179, 72] width 6 height 6
radio input "true"
click at [719, 362] on span "Next" at bounding box center [718, 362] width 15 height 7
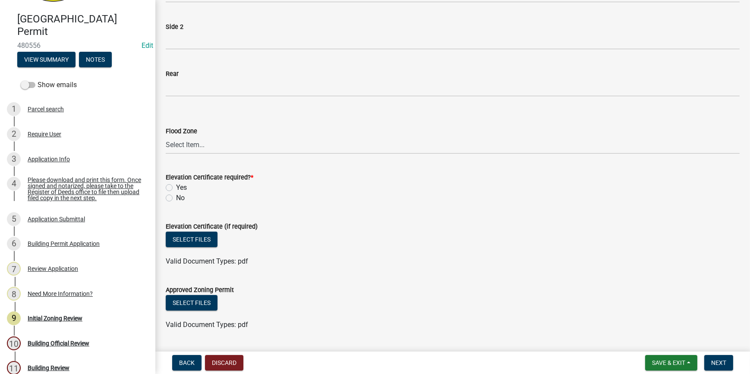
scroll to position [235, 0]
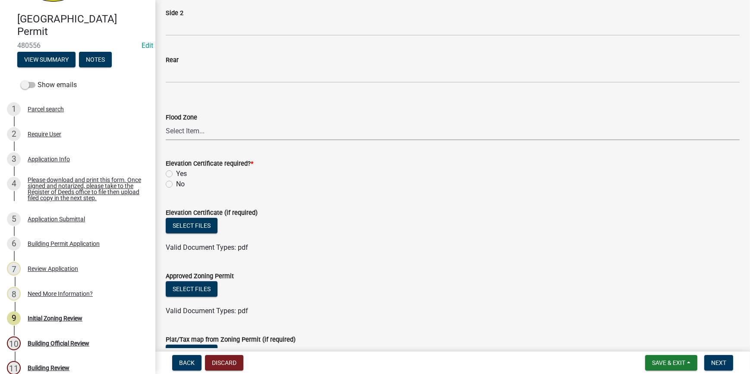
click at [198, 129] on select "Select Item... A AE X Shaded X N/A" at bounding box center [453, 132] width 574 height 18
click at [166, 123] on select "Select Item... A AE X Shaded X N/A" at bounding box center [453, 132] width 574 height 18
select select "ce624d28-693e-44a6-9022-b5351fe15fcb"
click at [176, 184] on label "No" at bounding box center [180, 184] width 9 height 10
click at [176, 184] on input "No" at bounding box center [179, 182] width 6 height 6
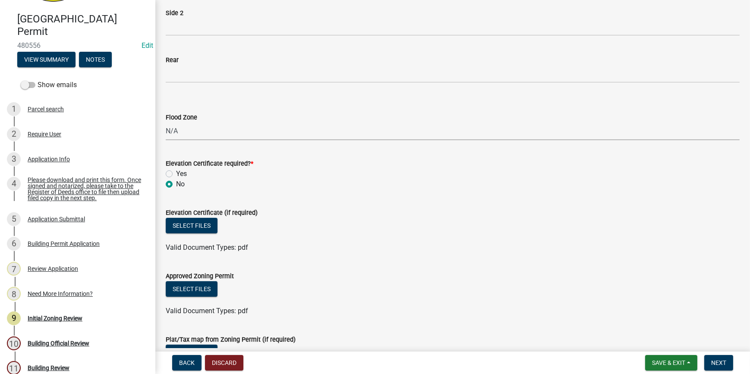
radio input "true"
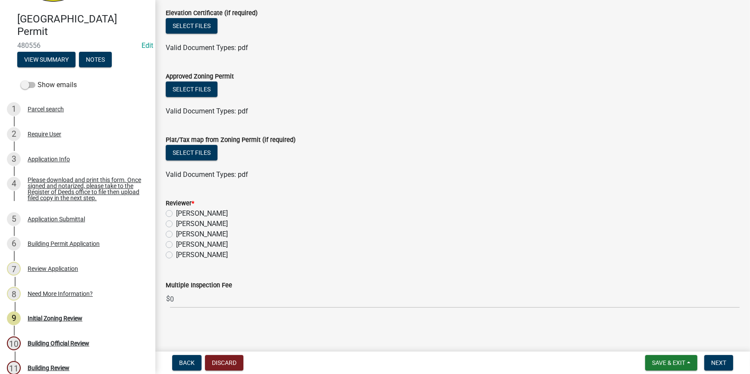
scroll to position [436, 0]
click at [176, 254] on label "[PERSON_NAME]" at bounding box center [202, 254] width 52 height 10
click at [176, 254] on input "[PERSON_NAME]" at bounding box center [179, 252] width 6 height 6
radio input "true"
click at [718, 363] on span "Next" at bounding box center [718, 362] width 15 height 7
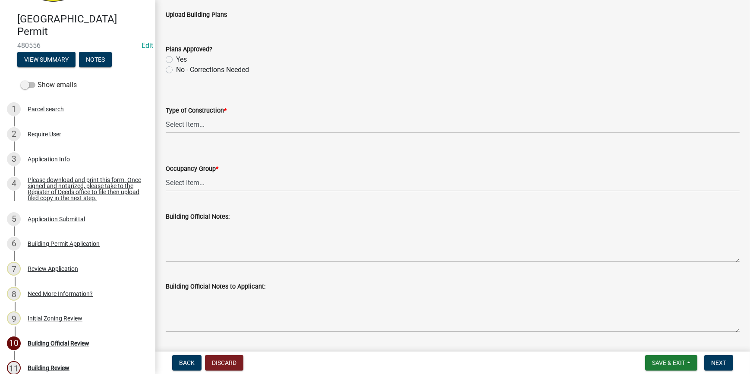
scroll to position [39, 0]
click at [192, 126] on select "Select Item... IA IB IIA IIB IIIA IIIB IV VA VB" at bounding box center [453, 125] width 574 height 18
click at [166, 116] on select "Select Item... IA IB IIA IIB IIIA IIIB IV VA VB" at bounding box center [453, 125] width 574 height 18
select select "5377c7cd-ae48-4ed2-bc38-366ad0c69dab"
click at [194, 180] on select "Select Item... A-1 A-2 A-3 A-4 B E F-1 F-2 H-1 H-2 H-3 H-4 H-5 I-1 I-2 I-3 I-4 …" at bounding box center [453, 183] width 574 height 18
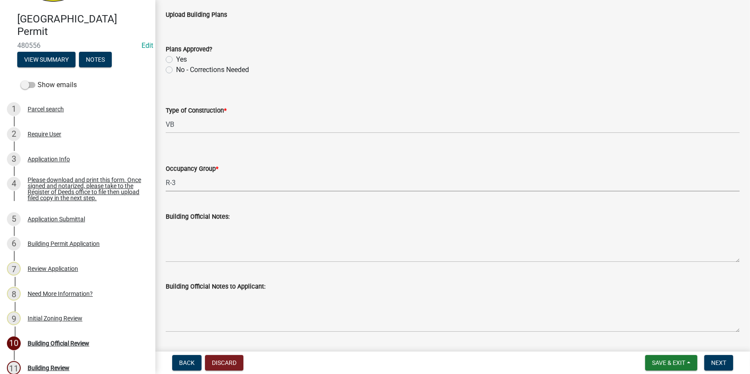
click at [166, 174] on select "Select Item... A-1 A-2 A-3 A-4 B E F-1 F-2 H-1 H-2 H-3 H-4 H-5 I-1 I-2 I-3 I-4 …" at bounding box center [453, 183] width 574 height 18
select select "a775bd88-bb11-4979-9dc9-57cd65166191"
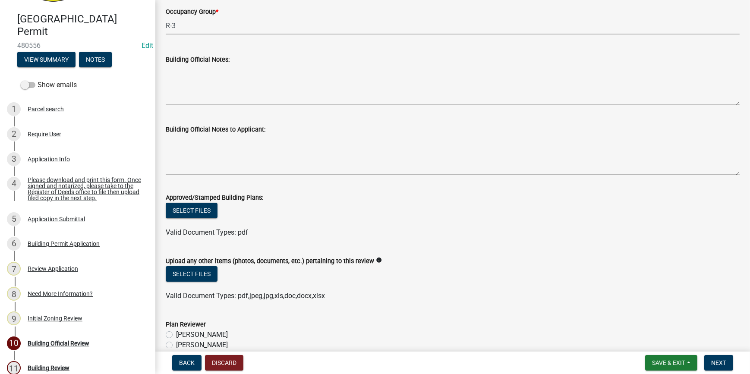
scroll to position [235, 0]
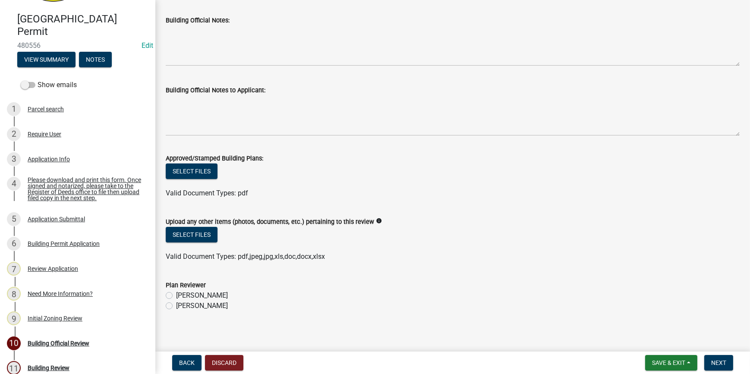
click at [176, 306] on label "[PERSON_NAME]" at bounding box center [202, 306] width 52 height 10
click at [176, 306] on input "[PERSON_NAME]" at bounding box center [179, 304] width 6 height 6
radio input "true"
click at [716, 362] on span "Next" at bounding box center [718, 362] width 15 height 7
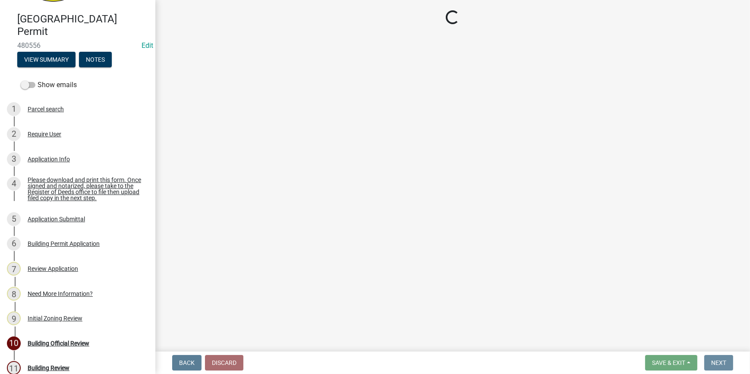
scroll to position [0, 0]
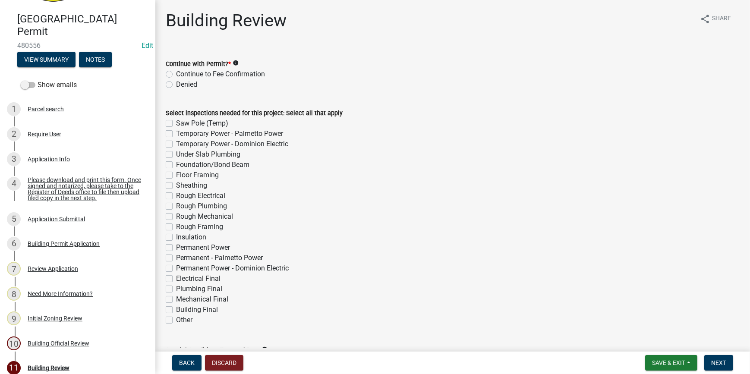
click at [176, 74] on label "Continue to Fee Confirmation" at bounding box center [220, 74] width 89 height 10
click at [176, 74] on input "Continue to Fee Confirmation" at bounding box center [179, 72] width 6 height 6
radio input "true"
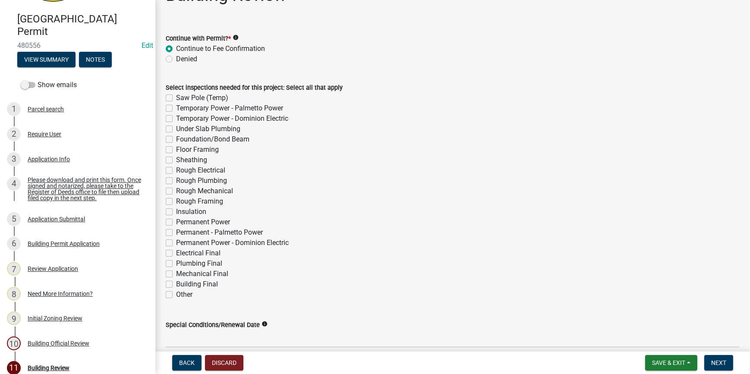
scroll to position [39, 0]
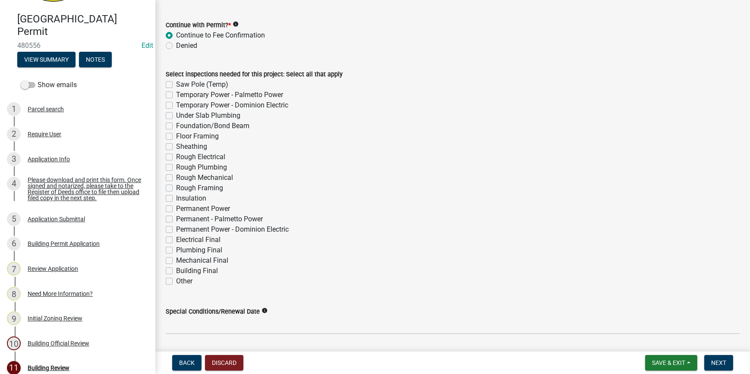
click at [176, 281] on label "Other" at bounding box center [184, 281] width 16 height 10
click at [176, 281] on input "Other" at bounding box center [179, 279] width 6 height 6
checkbox input "true"
checkbox input "false"
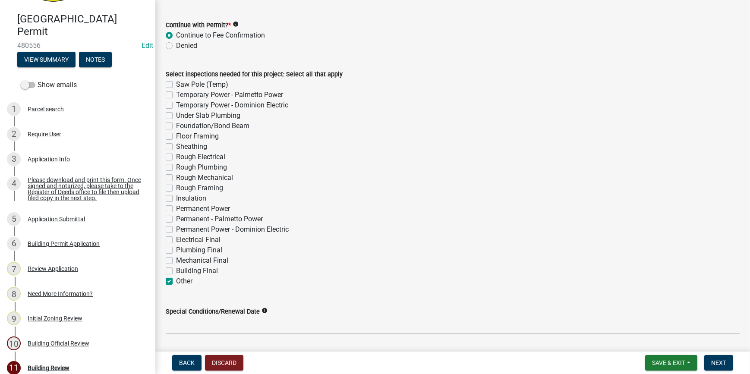
checkbox input "false"
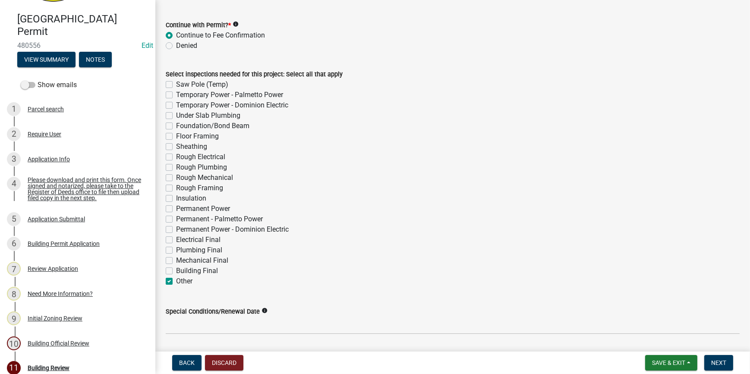
checkbox input "false"
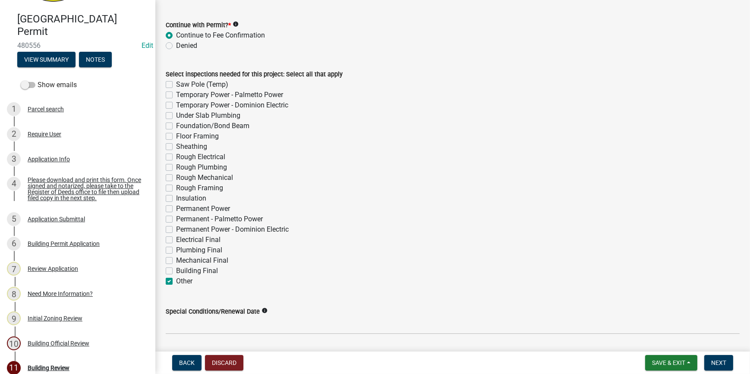
checkbox input "false"
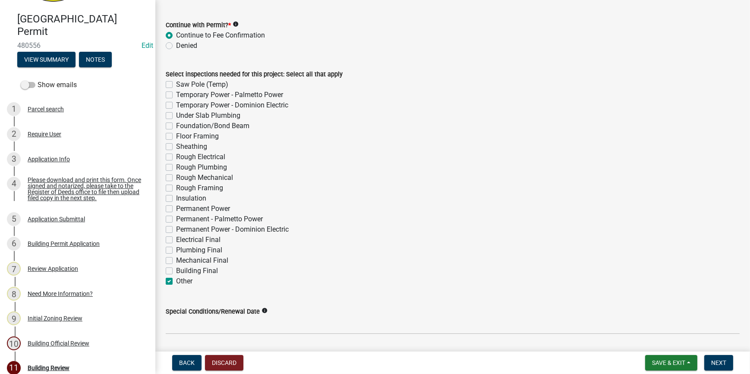
checkbox input "false"
checkbox input "true"
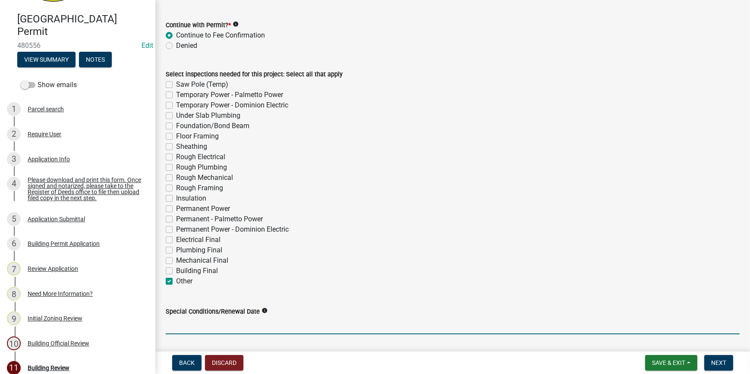
click at [181, 326] on input "Special Conditions/Renewal Date" at bounding box center [453, 326] width 574 height 18
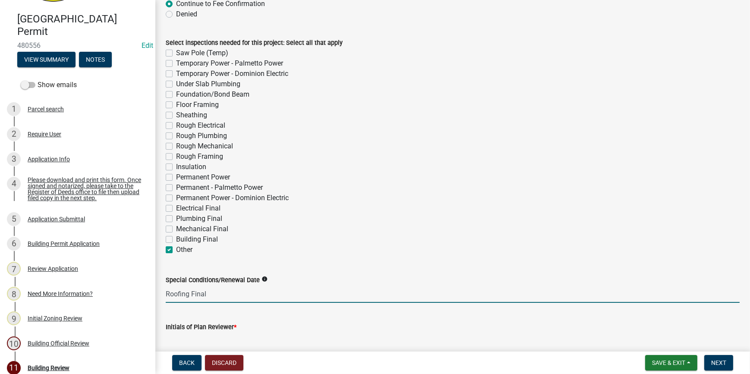
scroll to position [112, 0]
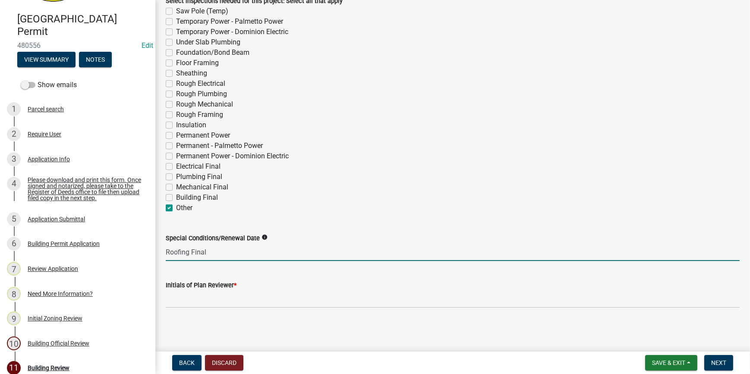
type input "Roofing Final"
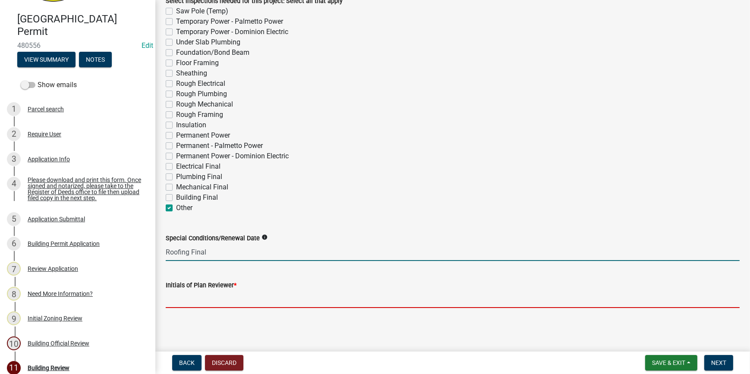
click at [226, 302] on input "Initials of Plan Reviewer *" at bounding box center [453, 299] width 574 height 18
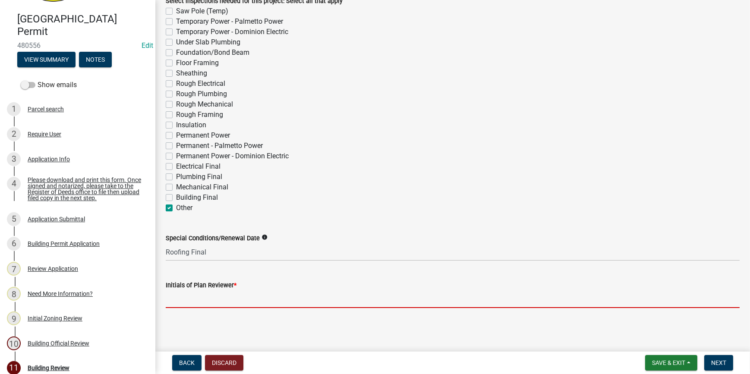
type input "RC"
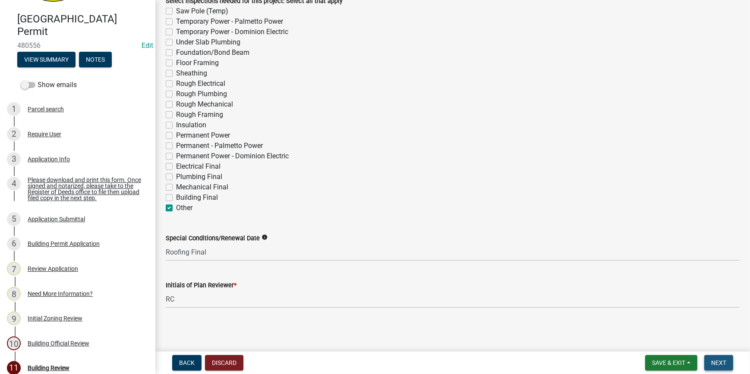
click at [723, 362] on span "Next" at bounding box center [718, 362] width 15 height 7
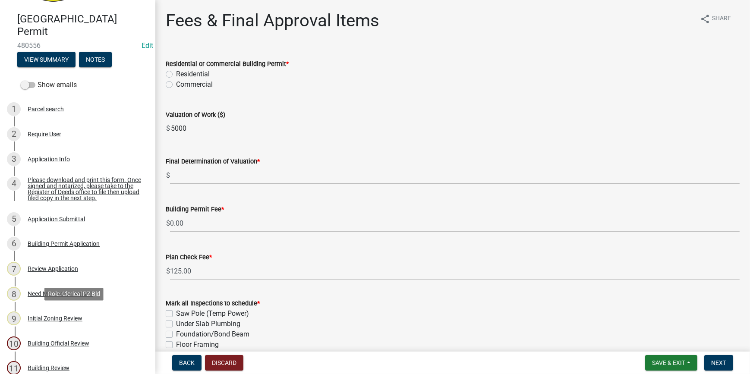
click at [57, 318] on div "Initial Zoning Review" at bounding box center [55, 318] width 55 height 6
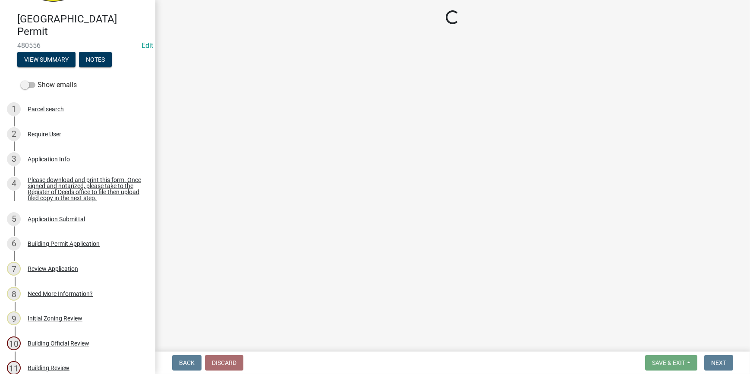
select select "ce624d28-693e-44a6-9022-b5351fe15fcb"
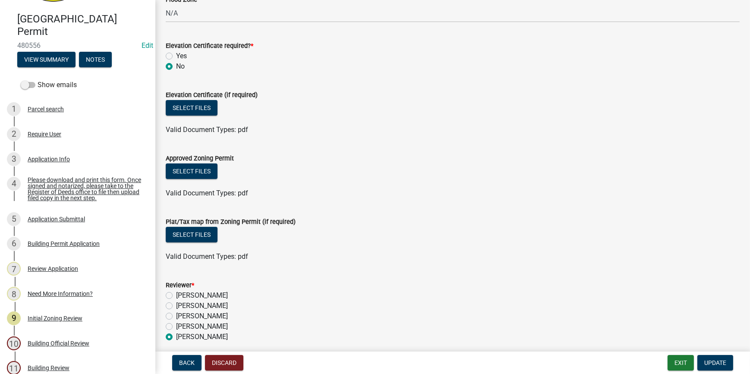
scroll to position [436, 0]
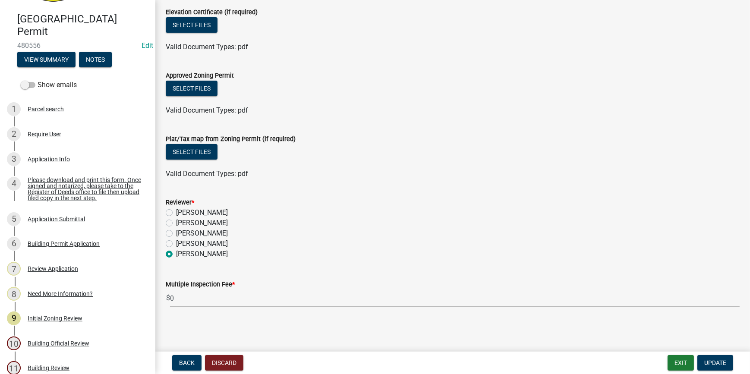
click at [176, 232] on label "[PERSON_NAME]" at bounding box center [202, 233] width 52 height 10
click at [176, 232] on input "[PERSON_NAME]" at bounding box center [179, 231] width 6 height 6
radio input "true"
click at [718, 363] on span "Update" at bounding box center [715, 362] width 22 height 7
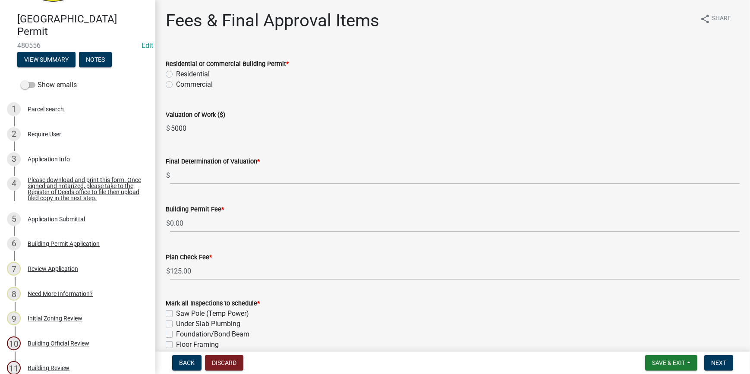
click at [176, 72] on label "Residential" at bounding box center [193, 74] width 34 height 10
click at [176, 72] on input "Residential" at bounding box center [179, 72] width 6 height 6
radio input "true"
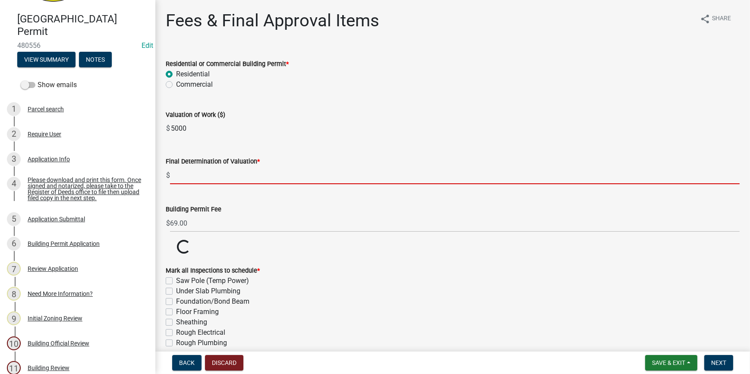
click at [198, 174] on input "text" at bounding box center [455, 176] width 570 height 18
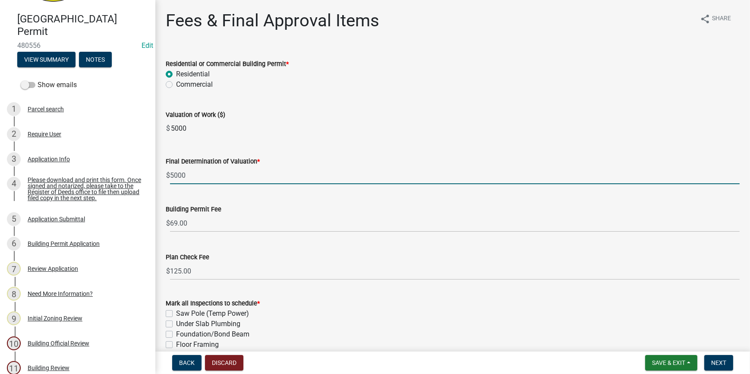
type input "5000"
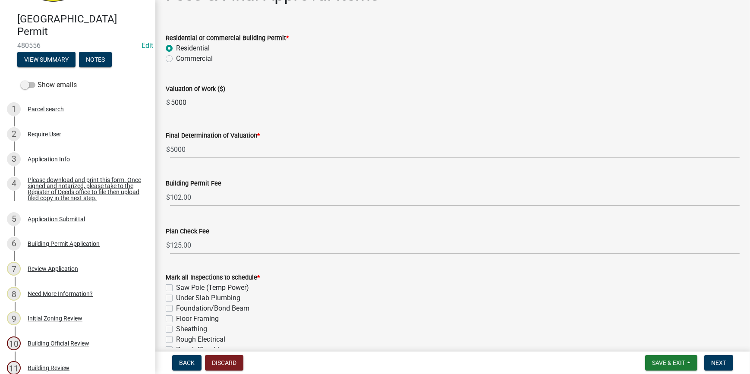
scroll to position [39, 0]
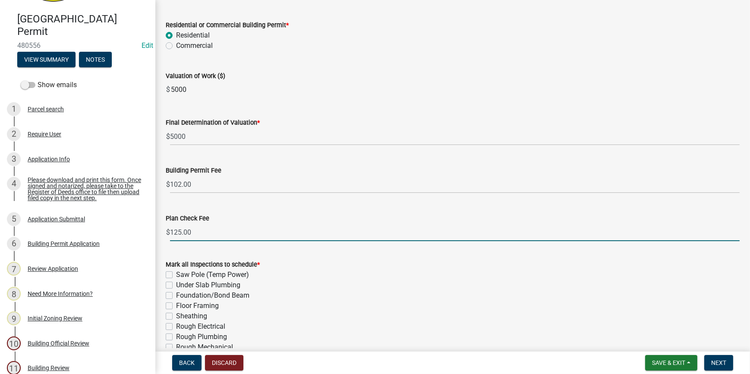
drag, startPoint x: 212, startPoint y: 233, endPoint x: 155, endPoint y: 233, distance: 57.0
click at [155, 233] on div "Fees & Final Approval Items share Share Residential or Commercial Building Perm…" at bounding box center [452, 235] width 595 height 526
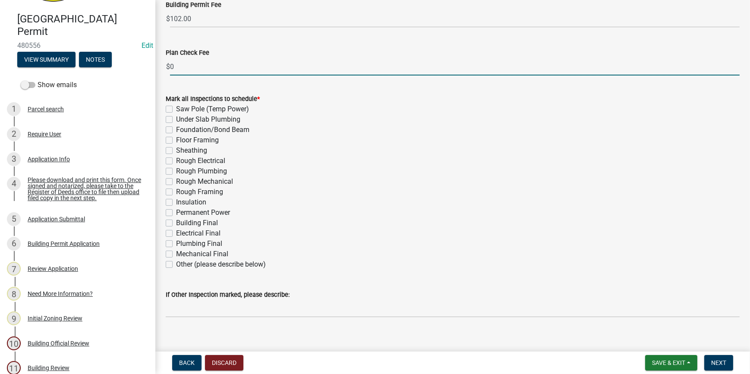
scroll to position [214, 0]
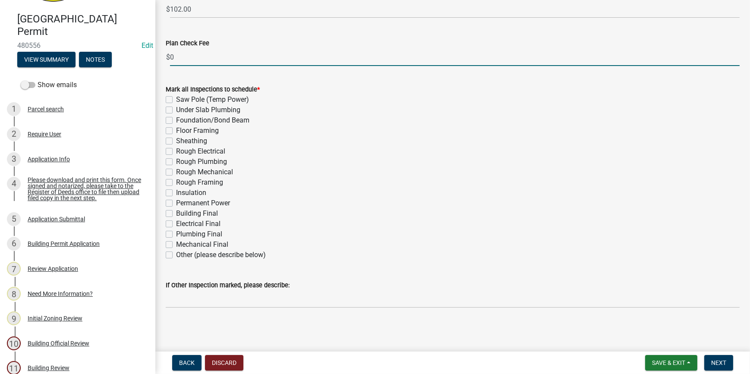
type input "0"
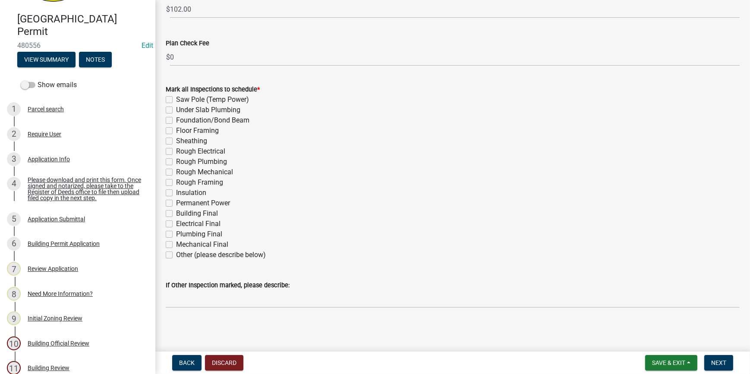
click at [176, 255] on label "Other (please describe below)" at bounding box center [221, 255] width 90 height 10
click at [176, 255] on input "Other (please describe below)" at bounding box center [179, 253] width 6 height 6
checkbox input "true"
checkbox input "false"
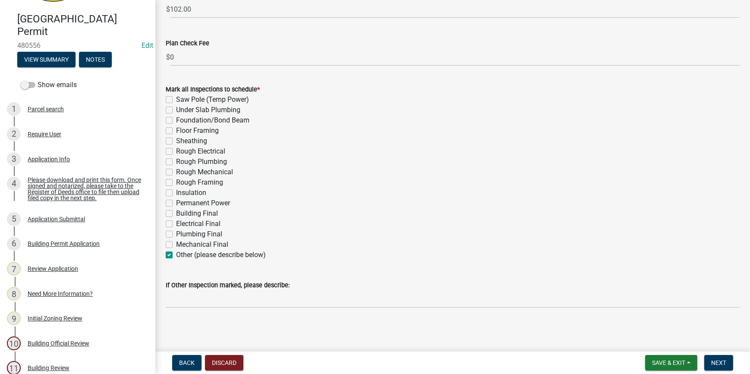
checkbox input "false"
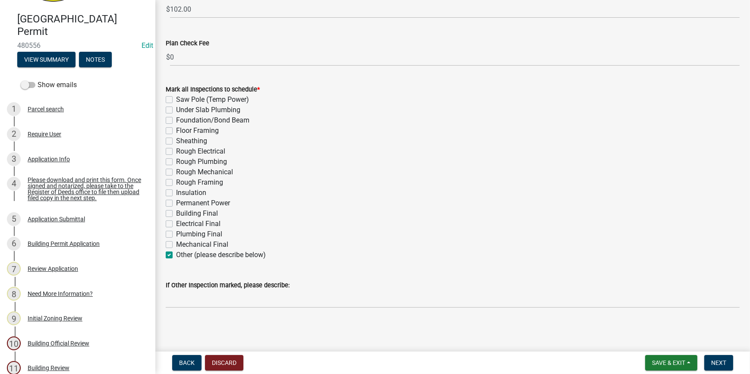
checkbox input "false"
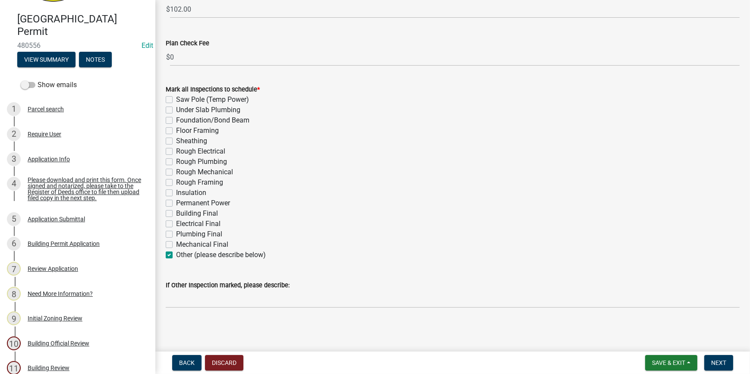
checkbox input "false"
checkbox input "true"
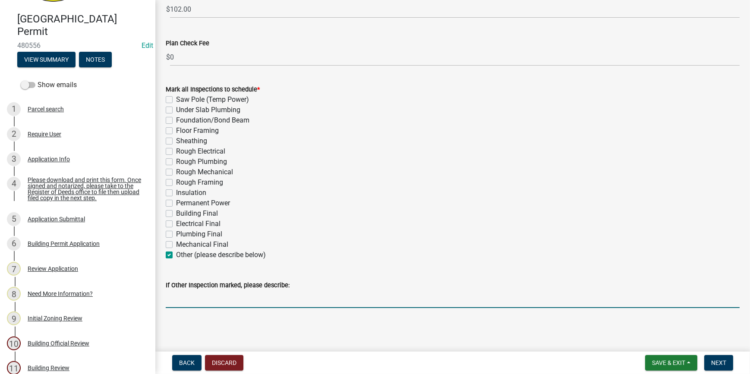
click at [189, 302] on input "If Other Inspection marked, please describe:" at bounding box center [453, 299] width 574 height 18
type input "Roof final"
click at [723, 360] on span "Next" at bounding box center [718, 362] width 15 height 7
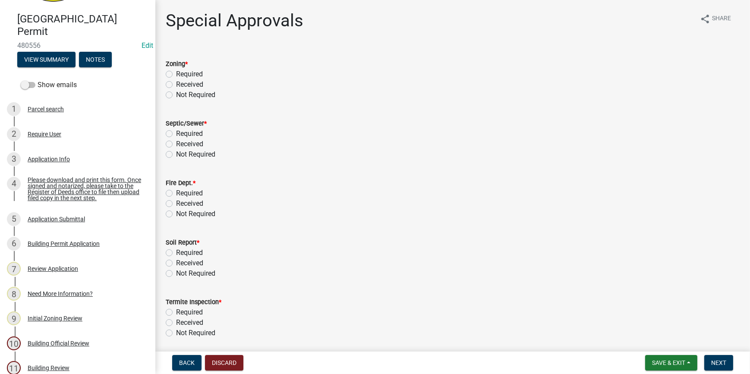
click at [176, 94] on label "Not Required" at bounding box center [195, 95] width 39 height 10
click at [176, 94] on input "Not Required" at bounding box center [179, 93] width 6 height 6
radio input "true"
click at [176, 154] on label "Not Required" at bounding box center [195, 154] width 39 height 10
click at [176, 154] on input "Not Required" at bounding box center [179, 152] width 6 height 6
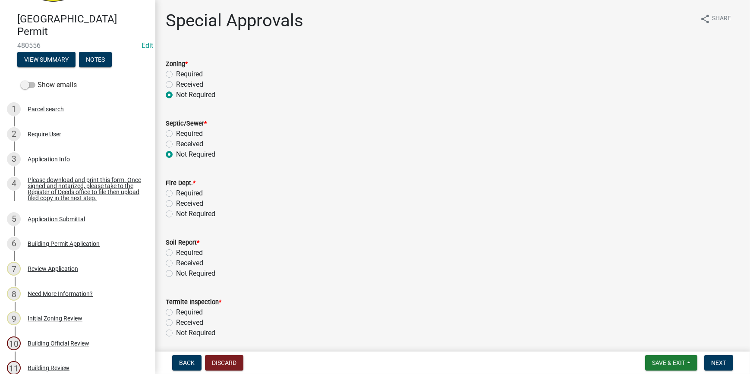
radio input "true"
click at [176, 215] on label "Not Required" at bounding box center [195, 214] width 39 height 10
click at [176, 214] on input "Not Required" at bounding box center [179, 212] width 6 height 6
radio input "true"
click at [176, 273] on label "Not Required" at bounding box center [195, 273] width 39 height 10
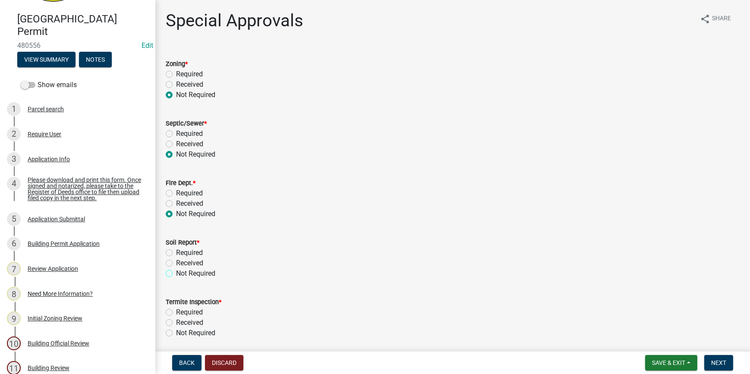
click at [176, 273] on input "Not Required" at bounding box center [179, 271] width 6 height 6
radio input "true"
click at [176, 332] on label "Not Required" at bounding box center [195, 333] width 39 height 10
click at [176, 332] on input "Not Required" at bounding box center [179, 331] width 6 height 6
radio input "true"
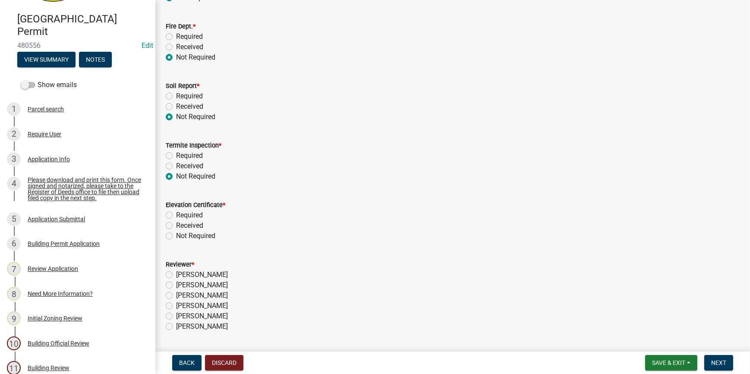
scroll to position [181, 0]
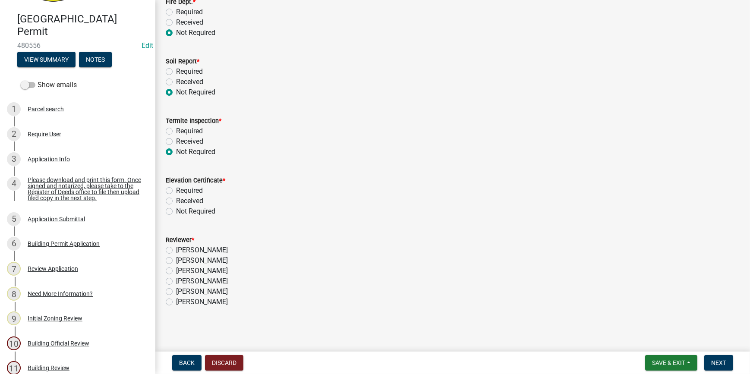
click at [176, 212] on label "Not Required" at bounding box center [195, 211] width 39 height 10
click at [176, 212] on input "Not Required" at bounding box center [179, 209] width 6 height 6
radio input "true"
click at [176, 260] on label "[PERSON_NAME]" at bounding box center [202, 260] width 52 height 10
click at [176, 260] on input "[PERSON_NAME]" at bounding box center [179, 258] width 6 height 6
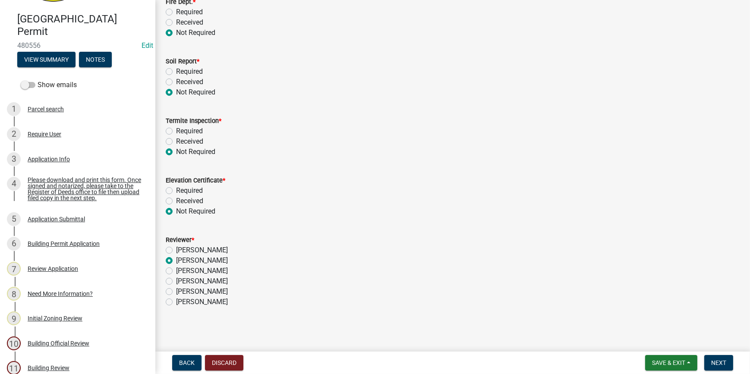
radio input "true"
click at [727, 360] on button "Next" at bounding box center [718, 363] width 29 height 16
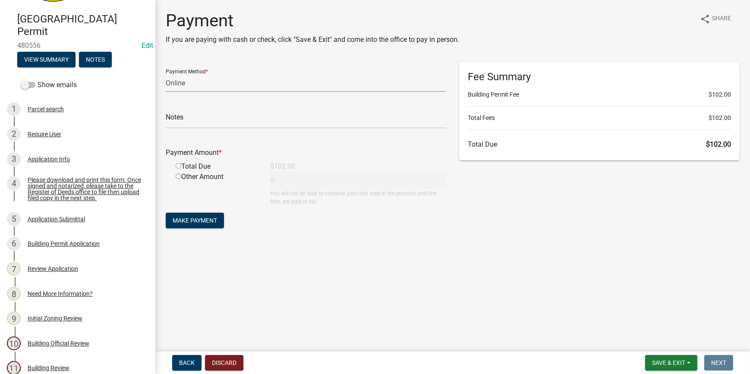
click at [210, 86] on select "Credit Card POS Check Cash Online" at bounding box center [306, 83] width 280 height 18
select select "2: 1"
click at [166, 74] on select "Credit Card POS Check Cash Online" at bounding box center [306, 83] width 280 height 18
click at [178, 166] on input "radio" at bounding box center [179, 166] width 6 height 6
radio input "true"
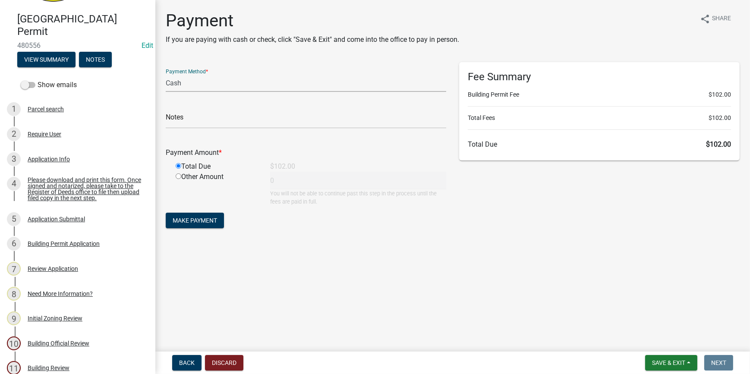
type input "102"
click at [212, 83] on select "Credit Card POS Check Cash Online" at bounding box center [306, 83] width 280 height 18
click at [166, 74] on select "Credit Card POS Check Cash Online" at bounding box center [306, 83] width 280 height 18
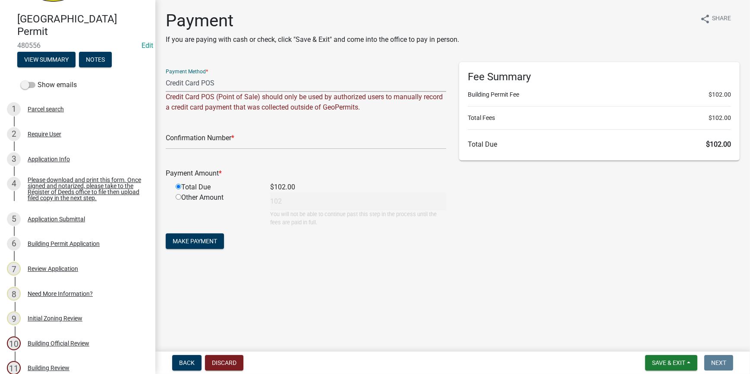
click at [220, 79] on select "Credit Card POS Check Cash Online" at bounding box center [306, 83] width 280 height 18
select select "3: 3"
click at [166, 74] on select "Credit Card POS Check Cash Online" at bounding box center [306, 83] width 280 height 18
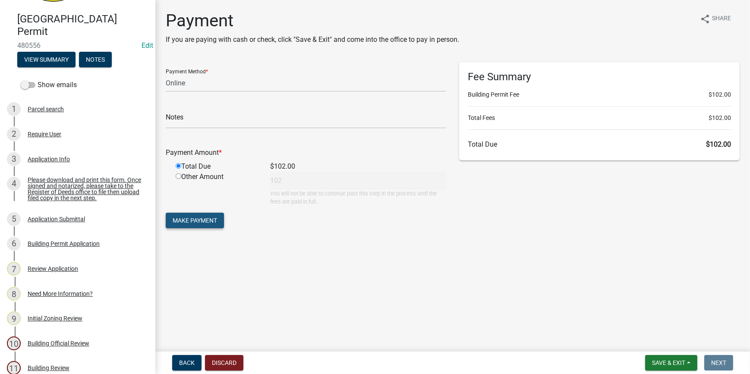
click at [205, 217] on span "Make Payment" at bounding box center [195, 220] width 44 height 7
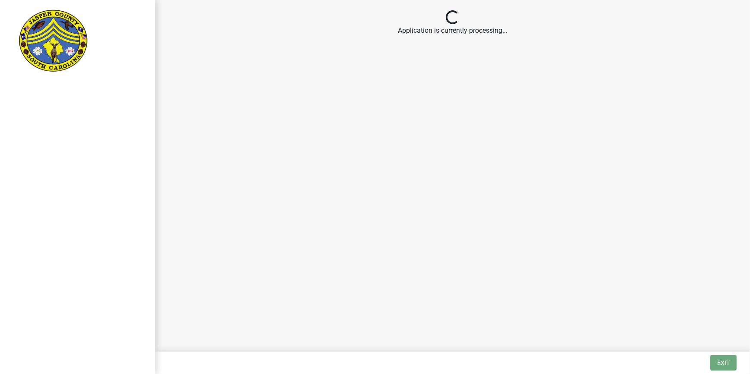
click at [89, 34] on img at bounding box center [53, 41] width 72 height 65
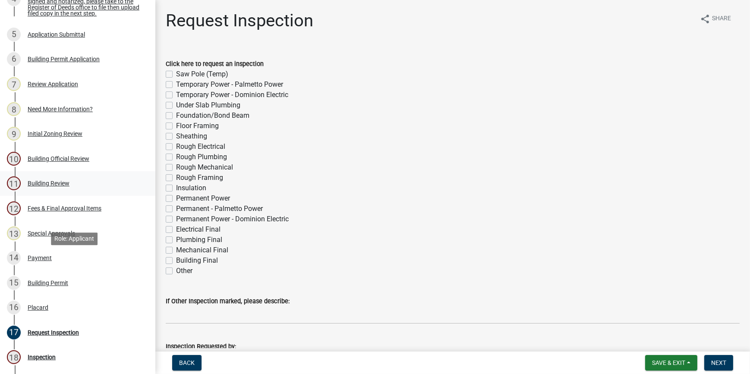
scroll to position [274, 0]
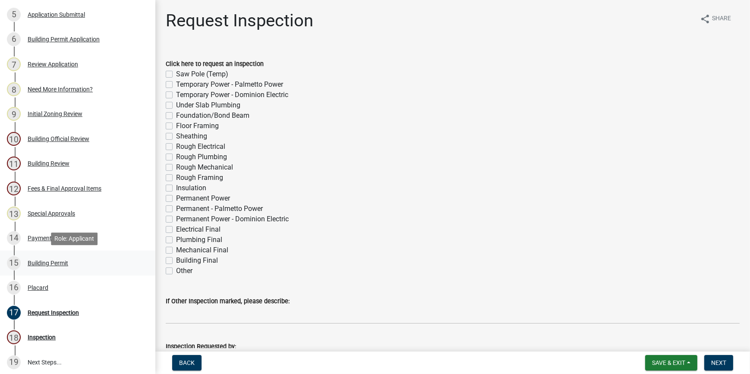
click at [44, 264] on div "Building Permit" at bounding box center [48, 263] width 41 height 6
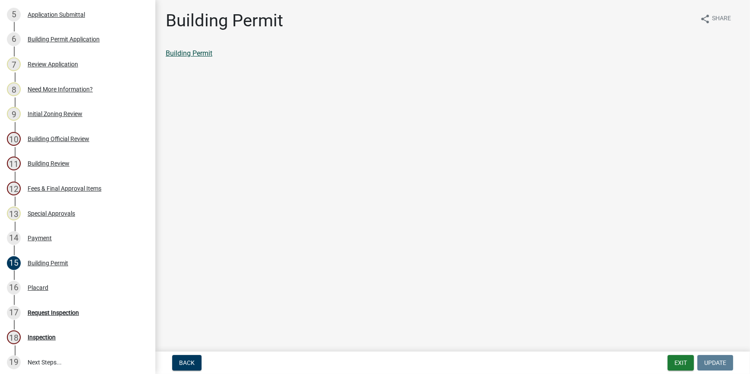
click at [205, 52] on link "Building Permit" at bounding box center [189, 53] width 47 height 8
click at [36, 289] on div "Placard" at bounding box center [38, 288] width 21 height 6
click at [183, 53] on link "Placard" at bounding box center [177, 53] width 23 height 8
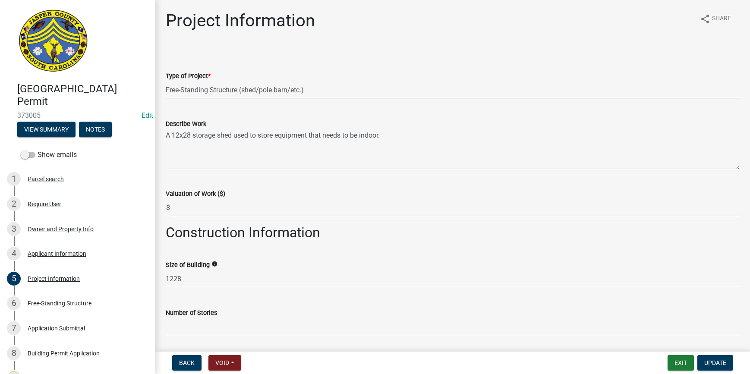
select select "f53fa719-3ff7-48d2-9eb7-3bbc18bb9995"
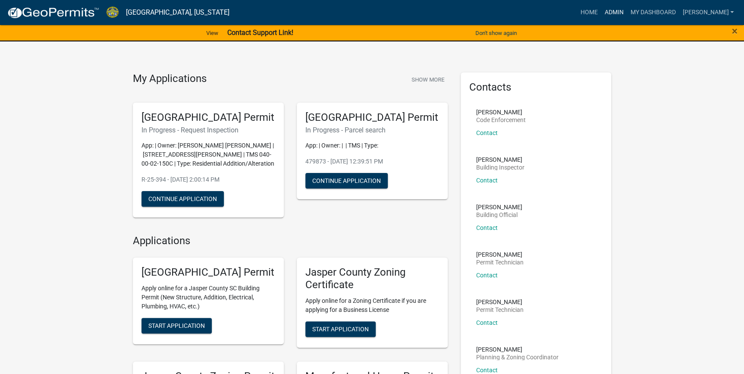
click at [627, 13] on link "Admin" at bounding box center [614, 12] width 26 height 16
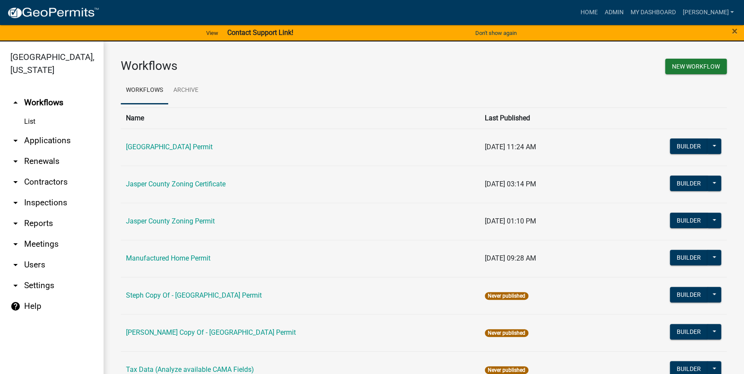
click at [34, 142] on link "arrow_drop_down Applications" at bounding box center [52, 140] width 104 height 21
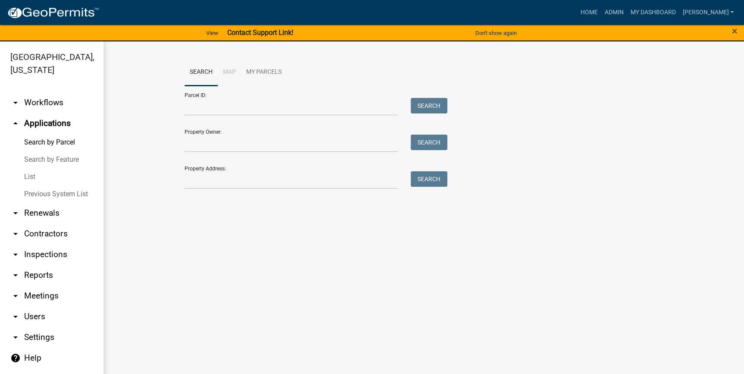
click at [31, 174] on link "List" at bounding box center [52, 176] width 104 height 17
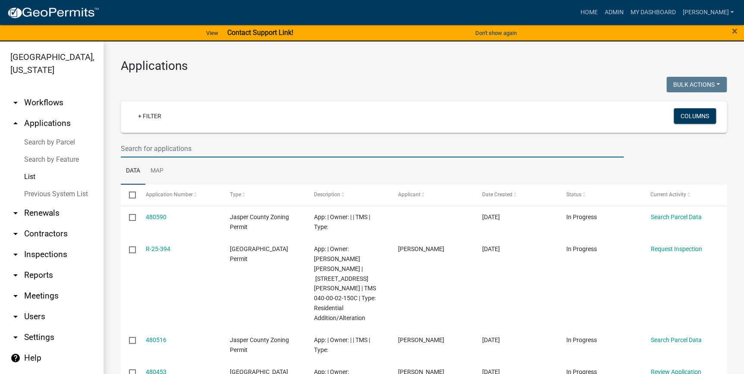
click at [144, 149] on input "text" at bounding box center [372, 149] width 503 height 18
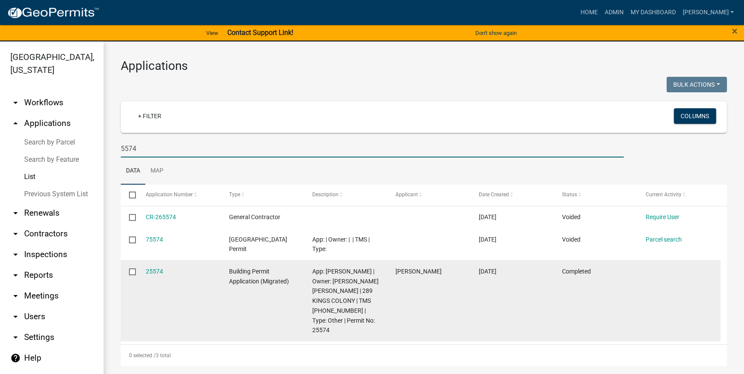
scroll to position [10, 0]
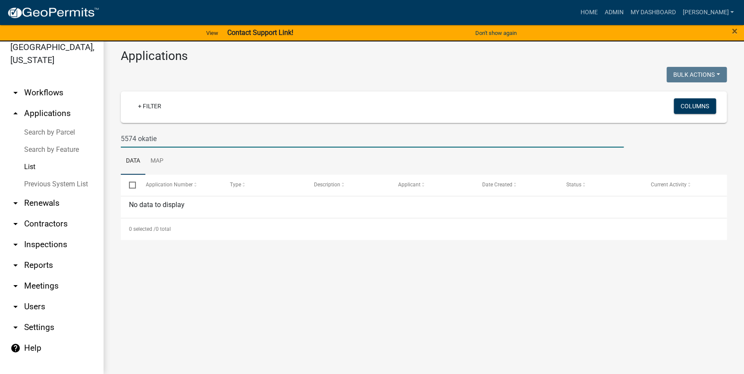
drag, startPoint x: 137, startPoint y: 139, endPoint x: 61, endPoint y: 134, distance: 75.7
click at [60, 138] on div "Jasper County, South Carolina arrow_drop_down Workflows List arrow_drop_up Appl…" at bounding box center [372, 202] width 744 height 343
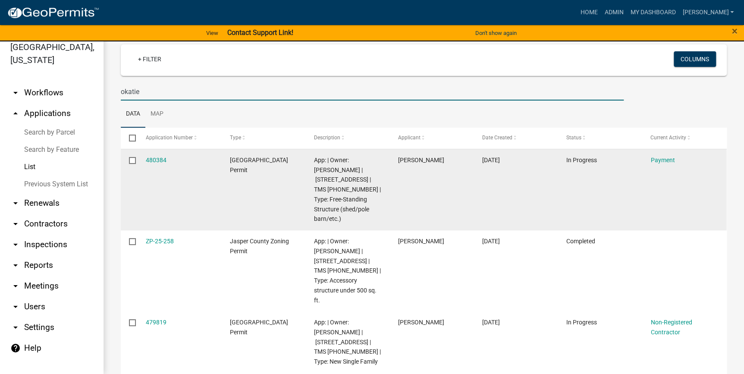
scroll to position [0, 0]
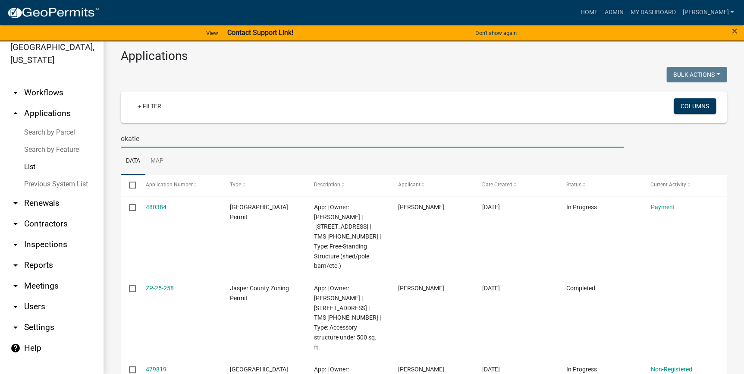
drag, startPoint x: 245, startPoint y: 138, endPoint x: -2, endPoint y: 159, distance: 247.2
click at [0, 159] on html "Internet Explorer does NOT work with GeoPermits. Get a new browser for more sec…" at bounding box center [372, 177] width 744 height 374
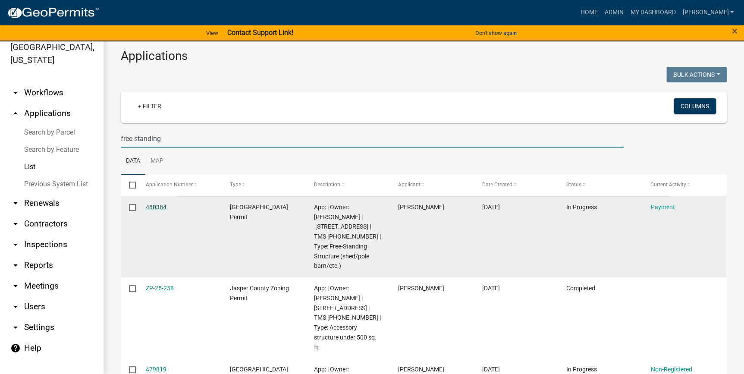
type input "free standing"
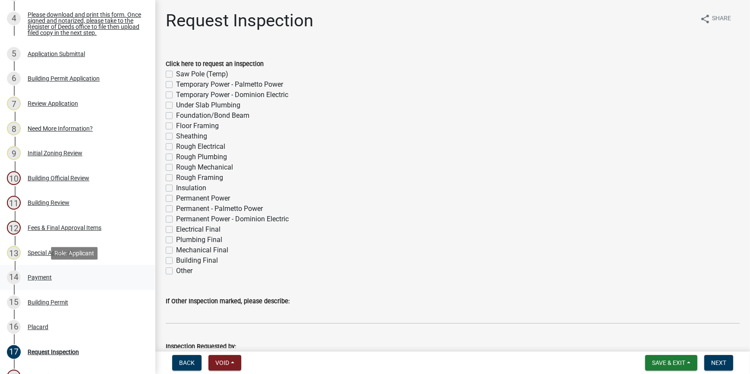
scroll to position [78, 0]
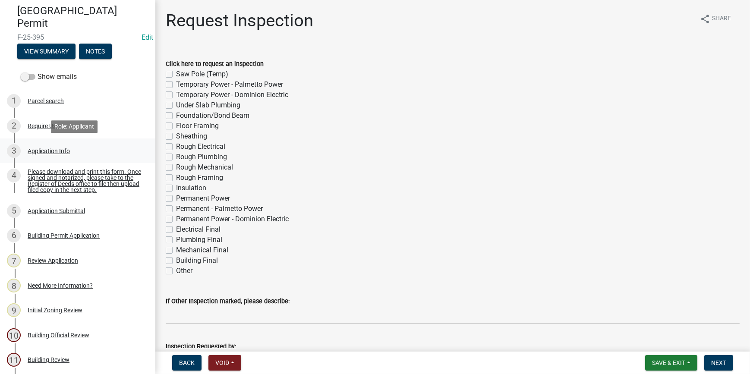
click at [60, 154] on div "3 Application Info" at bounding box center [74, 151] width 135 height 14
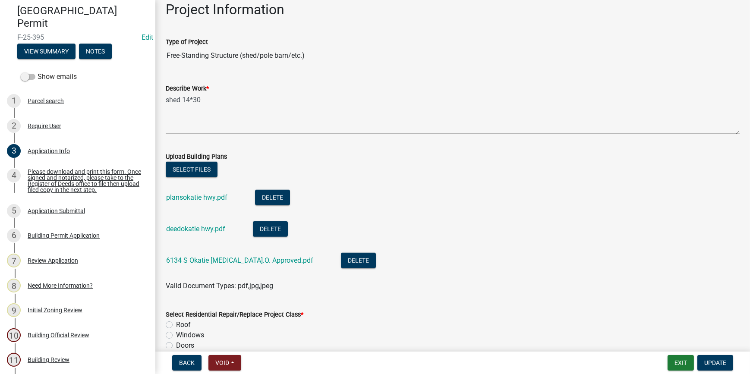
scroll to position [941, 0]
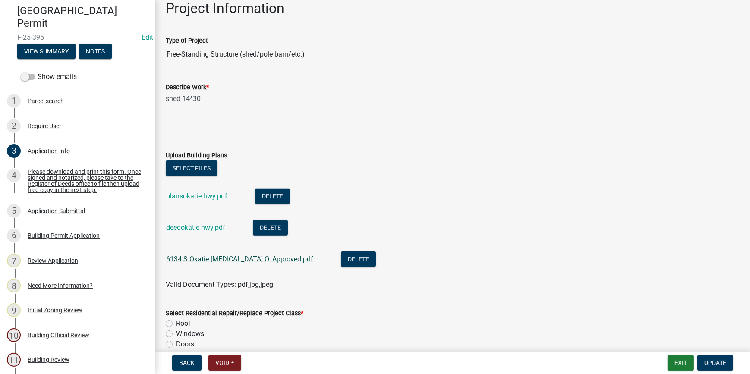
click at [221, 261] on link "6134 S Okatie [MEDICAL_DATA].O. Approved.pdf" at bounding box center [239, 259] width 147 height 8
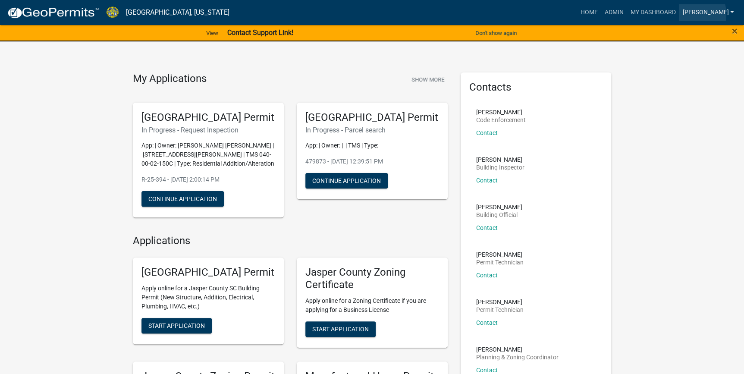
click at [716, 14] on link "[PERSON_NAME]" at bounding box center [708, 12] width 58 height 16
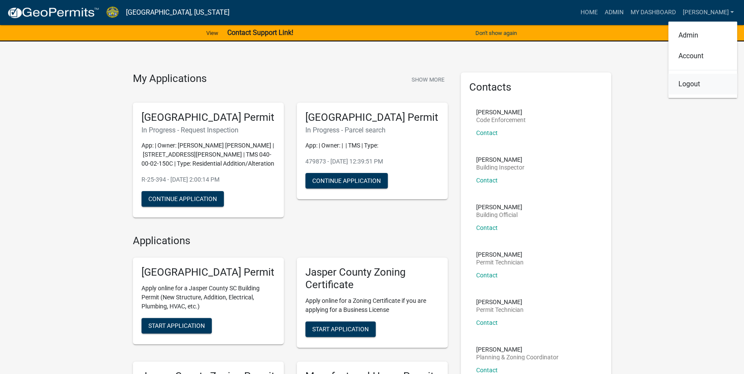
click at [699, 80] on link "Logout" at bounding box center [702, 84] width 69 height 21
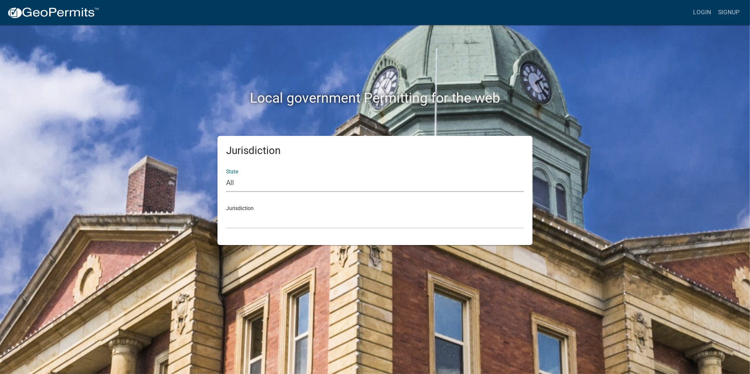
click at [252, 186] on select "All [US_STATE] [US_STATE] [US_STATE] [US_STATE] [US_STATE] [US_STATE] [US_STATE…" at bounding box center [375, 183] width 298 height 18
select select "[US_STATE]"
click at [226, 174] on select "All [US_STATE] [US_STATE] [US_STATE] [US_STATE] [US_STATE] [US_STATE] [US_STATE…" at bounding box center [375, 183] width 298 height 18
click at [278, 223] on select "[GEOGRAPHIC_DATA], [US_STATE] [GEOGRAPHIC_DATA], [US_STATE]" at bounding box center [375, 220] width 298 height 18
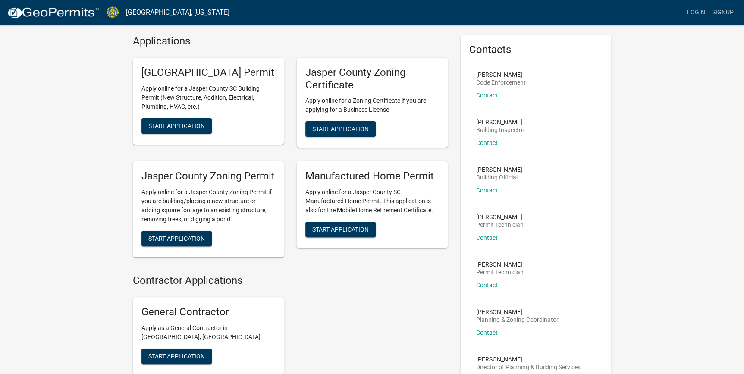
scroll to position [39, 0]
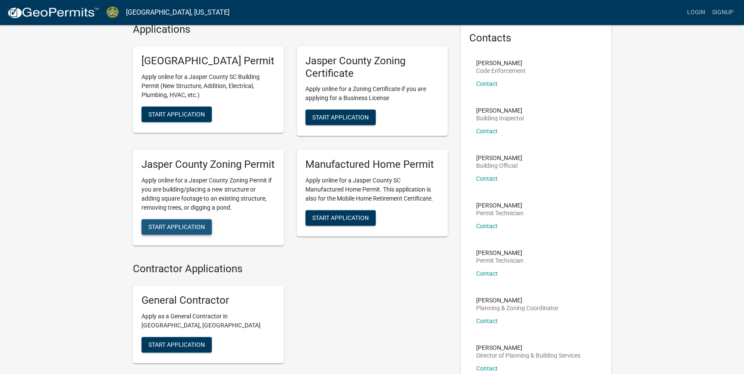
click at [189, 230] on span "Start Application" at bounding box center [176, 226] width 57 height 7
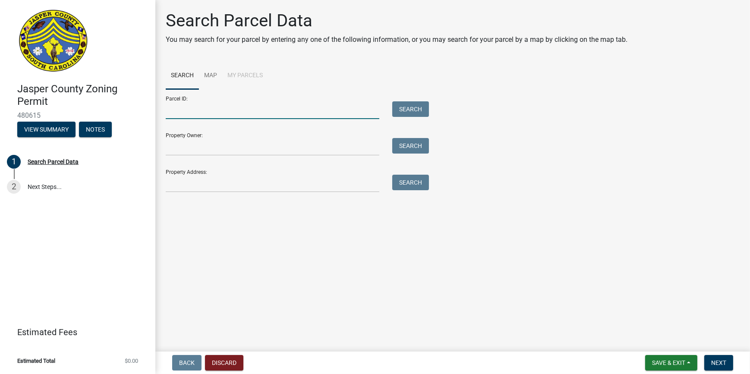
click at [193, 117] on input "Parcel ID:" at bounding box center [273, 110] width 214 height 18
paste input "[PHONE_NUMBER]"
drag, startPoint x: 179, startPoint y: 110, endPoint x: 116, endPoint y: 119, distance: 63.6
click at [116, 119] on div "[GEOGRAPHIC_DATA] Zoning Permit 480615 View Summary Notes 1 Search Parcel Data …" at bounding box center [375, 187] width 750 height 374
type input "[PHONE_NUMBER]"
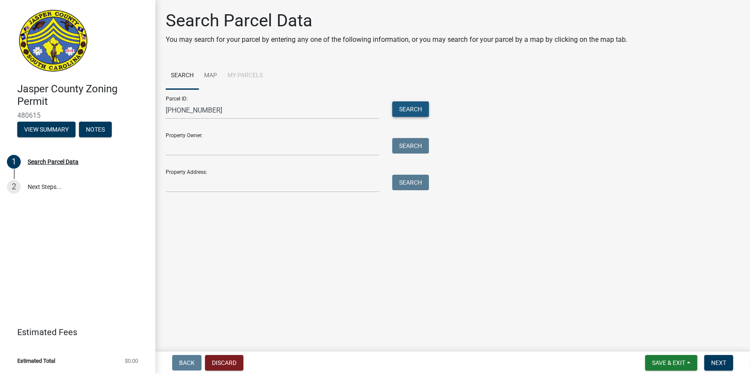
click at [412, 104] on button "Search" at bounding box center [410, 109] width 37 height 16
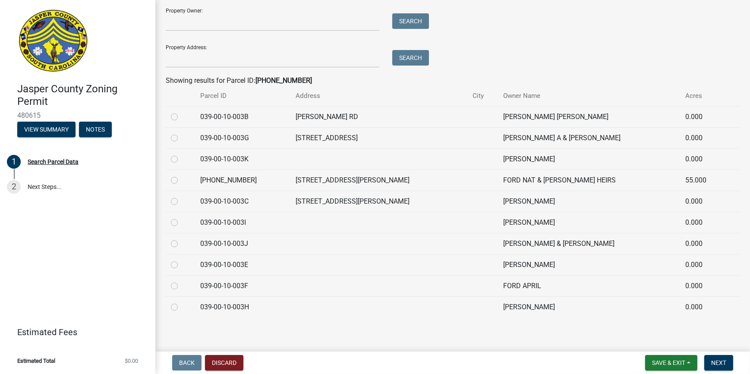
scroll to position [126, 0]
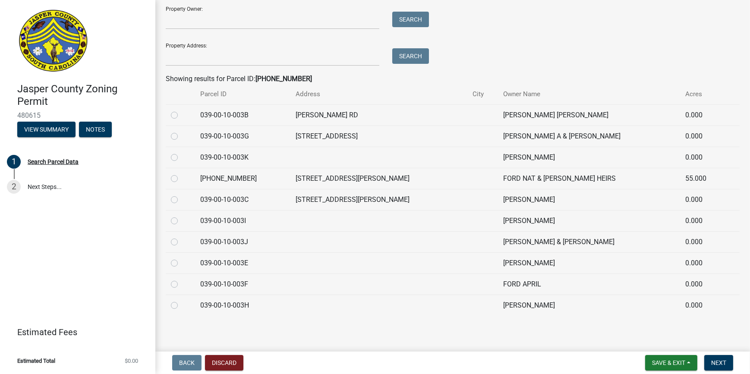
click at [181, 173] on label at bounding box center [181, 173] width 0 height 0
click at [181, 178] on input "radio" at bounding box center [184, 176] width 6 height 6
radio input "true"
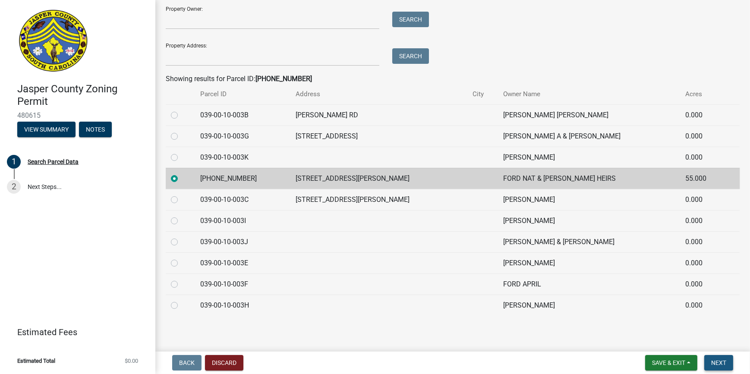
click at [722, 361] on span "Next" at bounding box center [718, 362] width 15 height 7
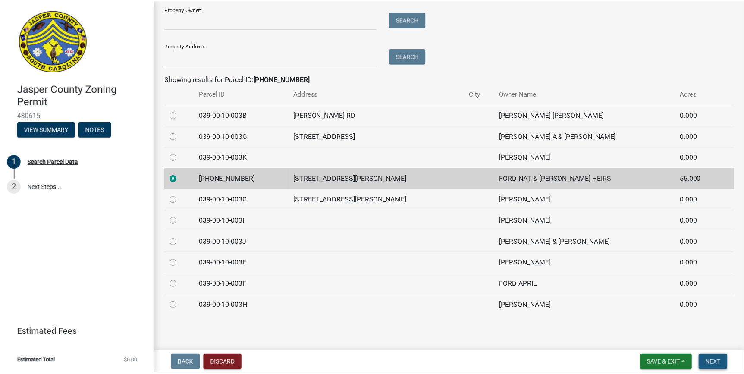
scroll to position [0, 0]
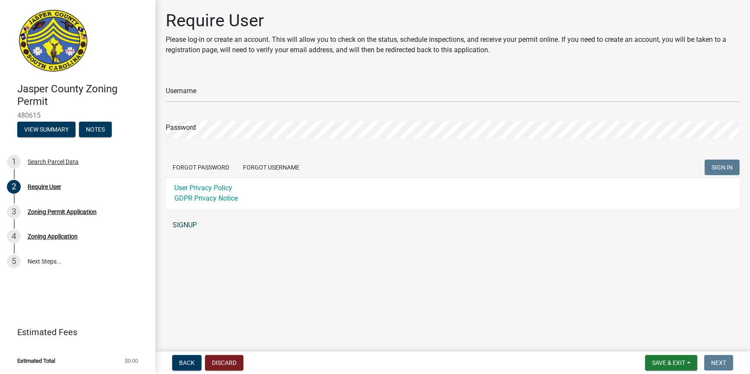
click at [182, 228] on link "SIGNUP" at bounding box center [453, 225] width 574 height 17
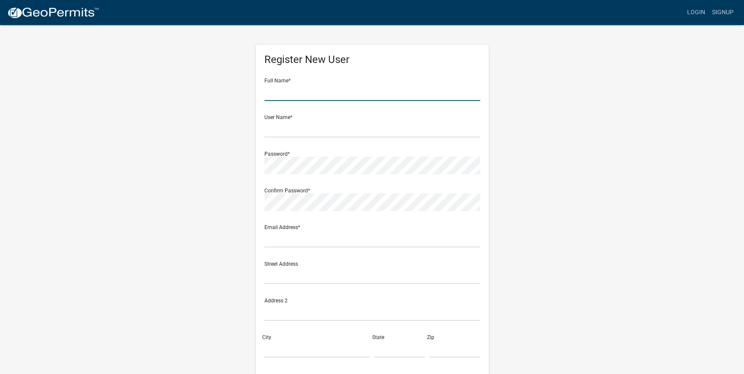
click at [307, 91] on input "text" at bounding box center [372, 92] width 216 height 18
type input "a"
type input "[PERSON_NAME]"
click at [277, 132] on input "text" at bounding box center [372, 129] width 216 height 18
type input "[PERSON_NAME]@2025"
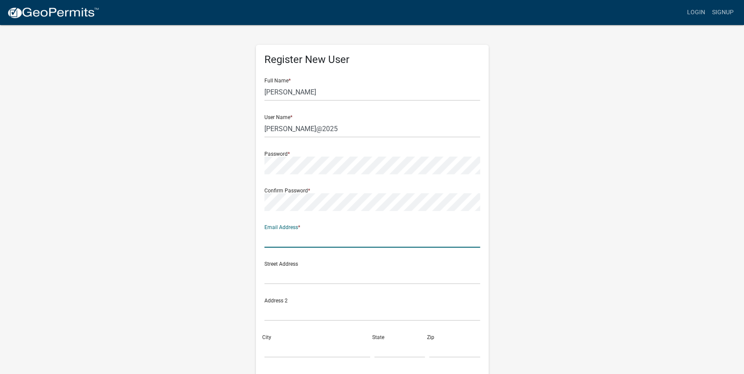
click at [333, 244] on input "text" at bounding box center [372, 239] width 216 height 18
type input "[EMAIL_ADDRESS][DOMAIN_NAME]"
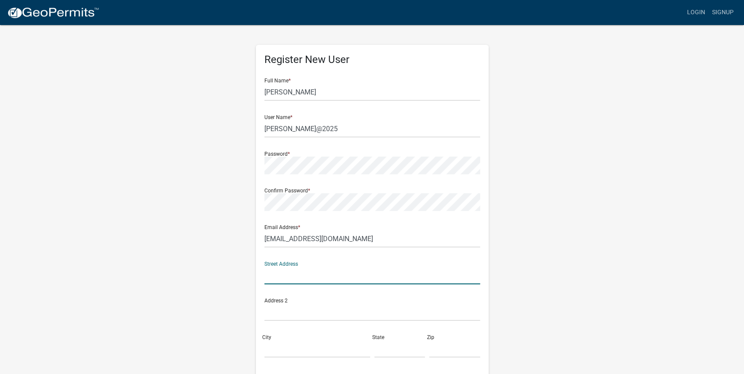
click at [310, 270] on input "text" at bounding box center [372, 276] width 216 height 18
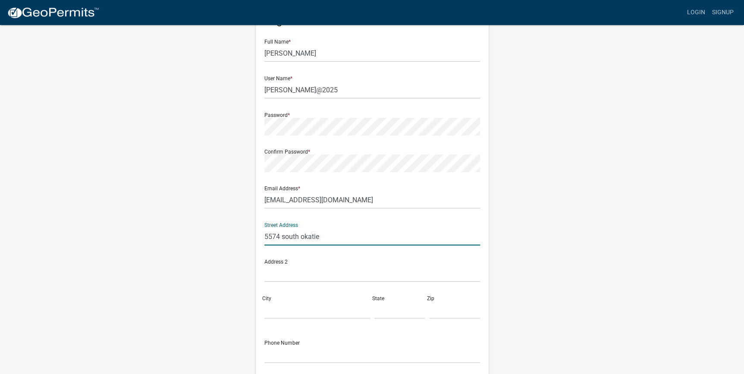
type input "5574 south okatie"
click at [280, 310] on input "City" at bounding box center [317, 310] width 106 height 18
type input "[GEOGRAPHIC_DATA]"
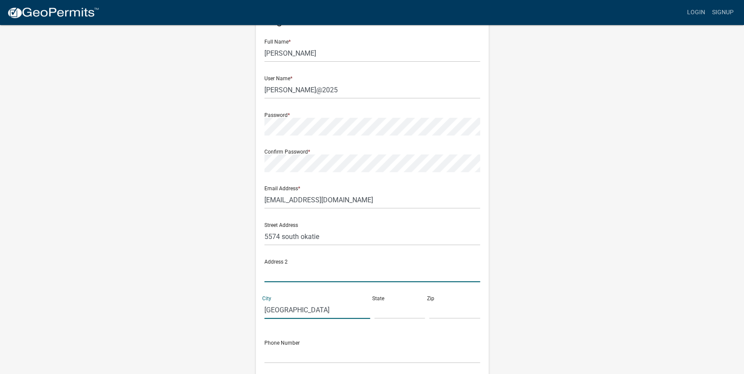
type input "SC"
type input "29927"
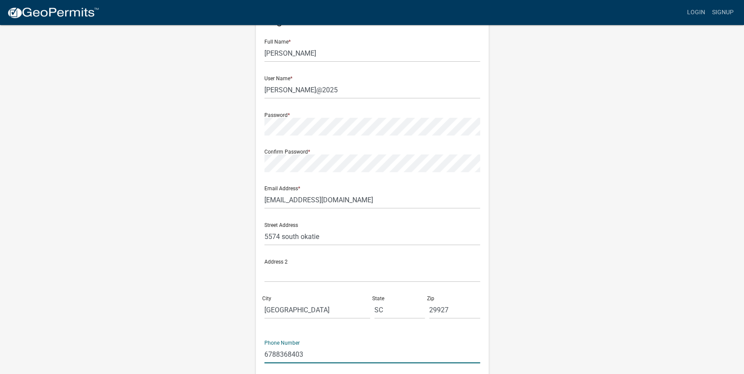
click at [311, 354] on input "6788368403" at bounding box center [372, 355] width 216 height 18
type input "6"
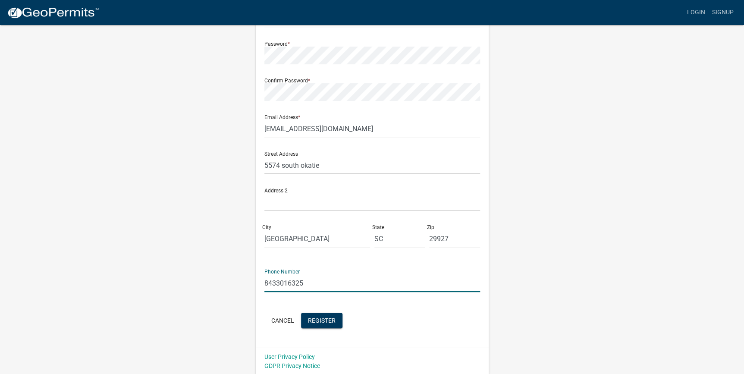
scroll to position [111, 0]
type input "8433016325"
click at [316, 318] on span "Register" at bounding box center [322, 318] width 28 height 7
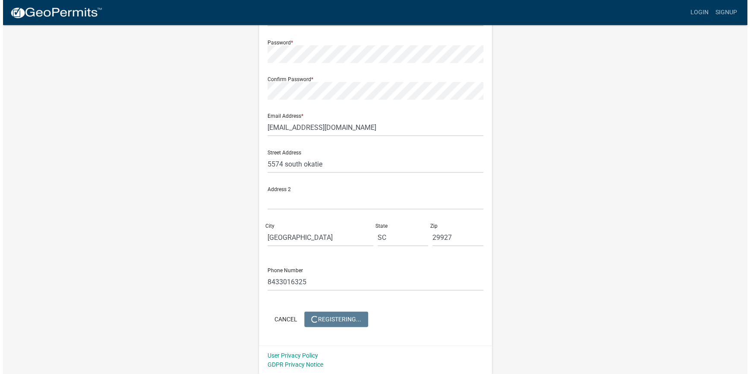
scroll to position [0, 0]
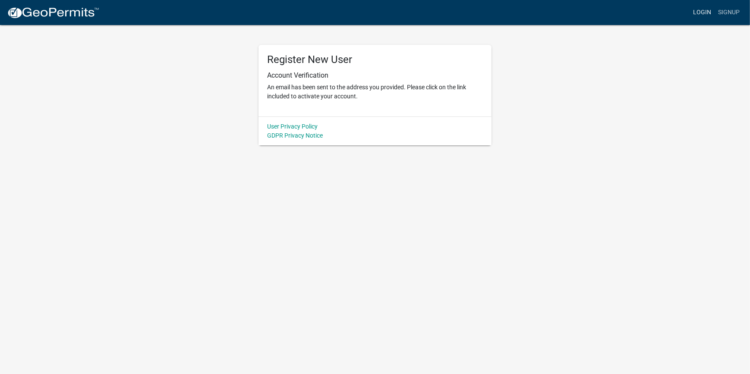
click at [703, 13] on link "Login" at bounding box center [701, 12] width 25 height 16
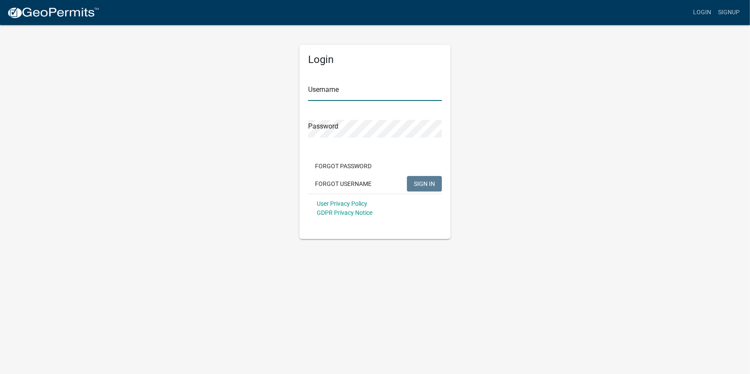
click at [339, 87] on input "Username" at bounding box center [375, 92] width 134 height 18
click at [399, 248] on body "Internet Explorer does NOT work with GeoPermits. Get a new browser for more sec…" at bounding box center [375, 187] width 750 height 374
click at [423, 179] on button "SIGN IN" at bounding box center [424, 184] width 35 height 16
click at [309, 90] on input "bonaparte2025" at bounding box center [375, 92] width 134 height 18
click at [311, 91] on input "bonaparte2025" at bounding box center [375, 92] width 134 height 18
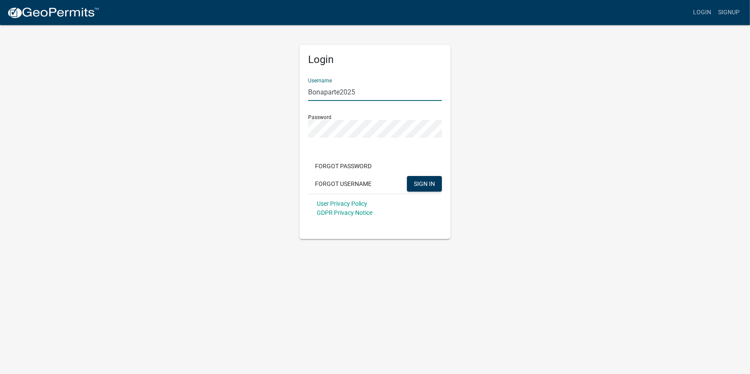
click at [339, 92] on input "Bonaparte2025" at bounding box center [375, 92] width 134 height 18
type input "[PERSON_NAME]@2025"
click at [420, 184] on span "SIGN IN" at bounding box center [424, 183] width 21 height 7
